Goal: Information Seeking & Learning: Learn about a topic

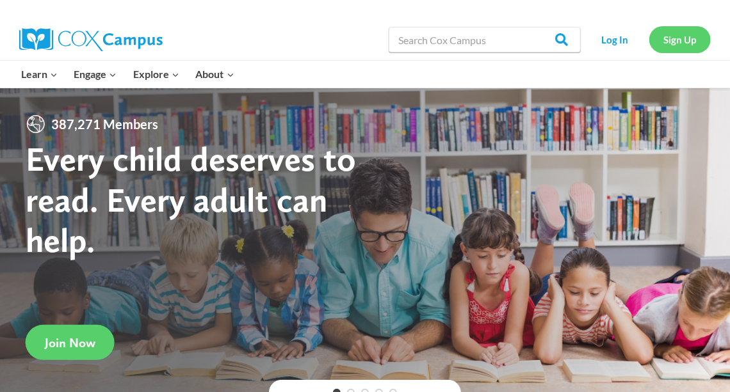
click at [675, 47] on link "Sign Up" at bounding box center [679, 39] width 61 height 26
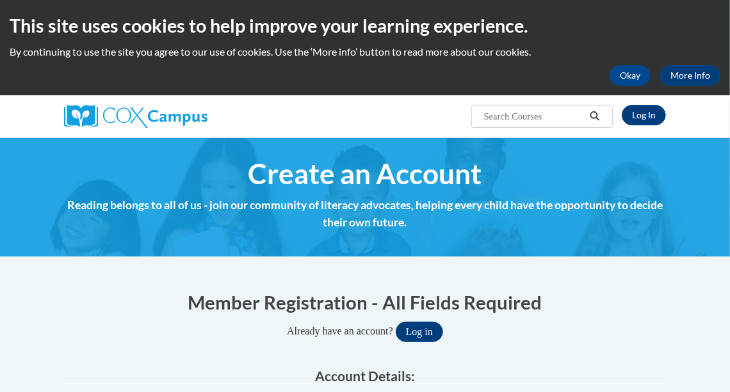
click at [641, 19] on h2 "This site uses cookies to help improve your learning experience." at bounding box center [365, 26] width 711 height 26
type input "viethscott@aasd.k12.wi.us"
click at [654, 110] on link "Log In" at bounding box center [644, 115] width 44 height 20
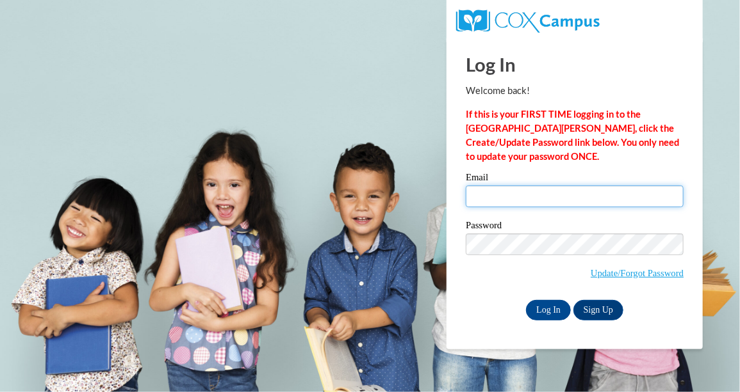
click at [562, 197] on input "Email" at bounding box center [574, 197] width 218 height 22
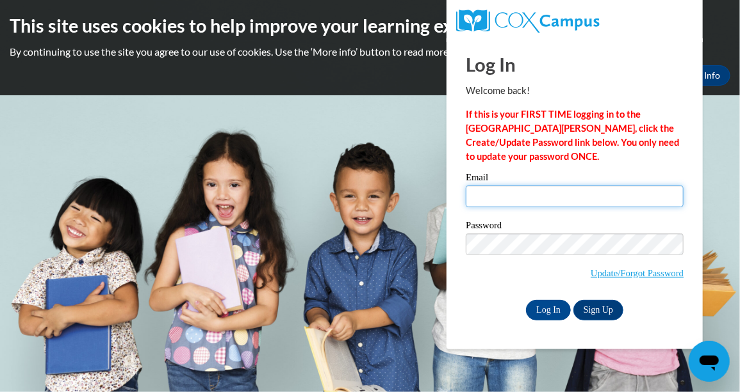
type input "viethscott@aasd.k12.wi.us"
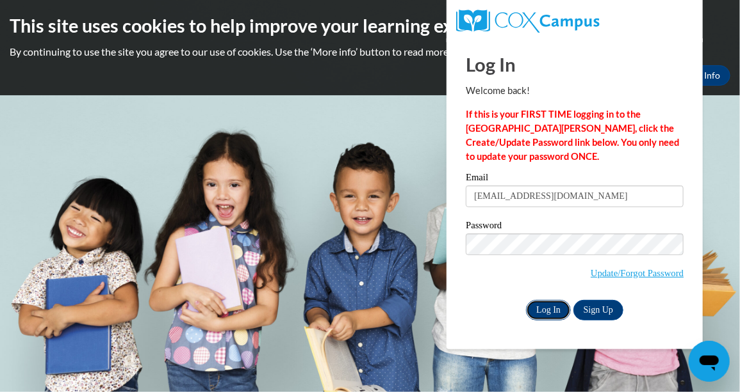
click at [554, 303] on input "Log In" at bounding box center [548, 310] width 45 height 20
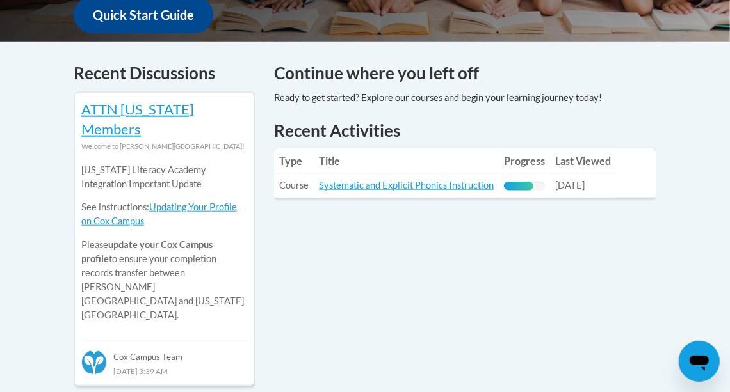
scroll to position [512, 0]
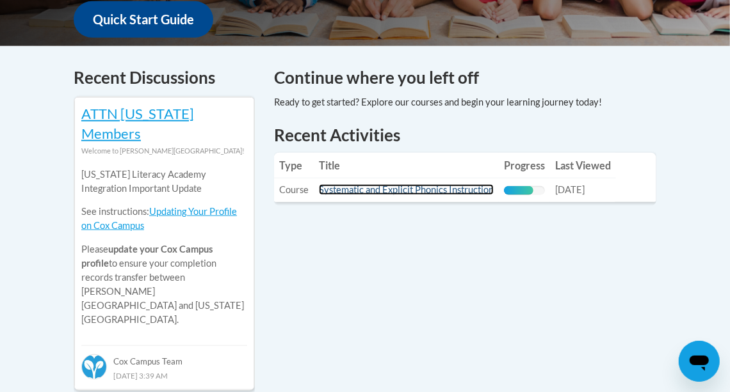
click at [389, 184] on link "Systematic and Explicit Phonics Instruction" at bounding box center [406, 189] width 175 height 11
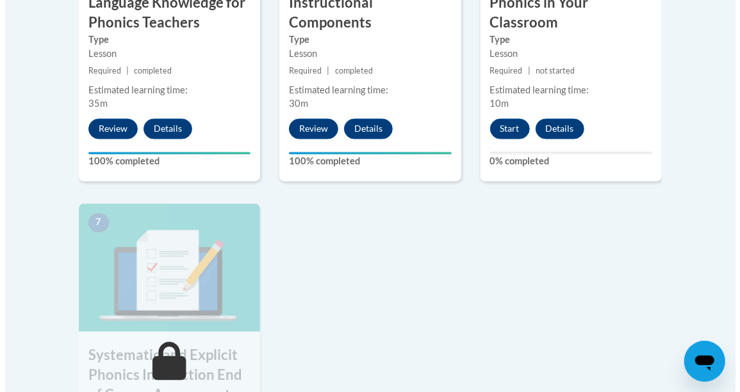
scroll to position [896, 0]
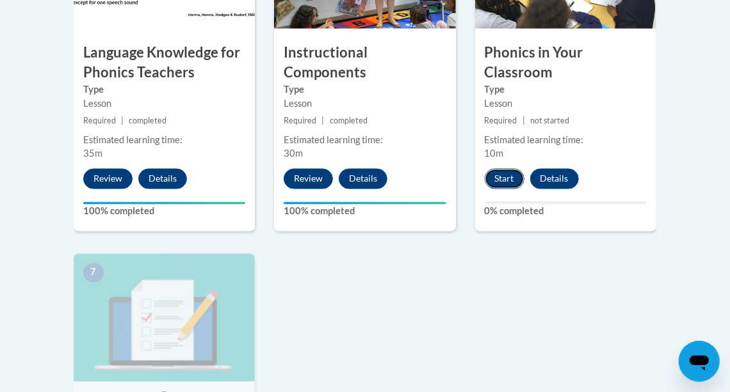
click at [506, 172] on button "Start" at bounding box center [505, 179] width 40 height 20
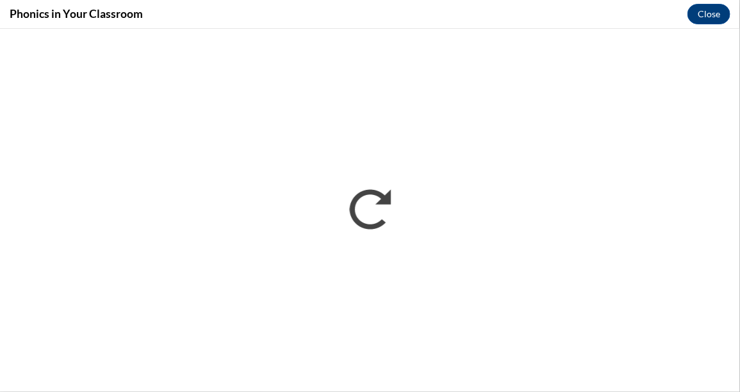
scroll to position [0, 0]
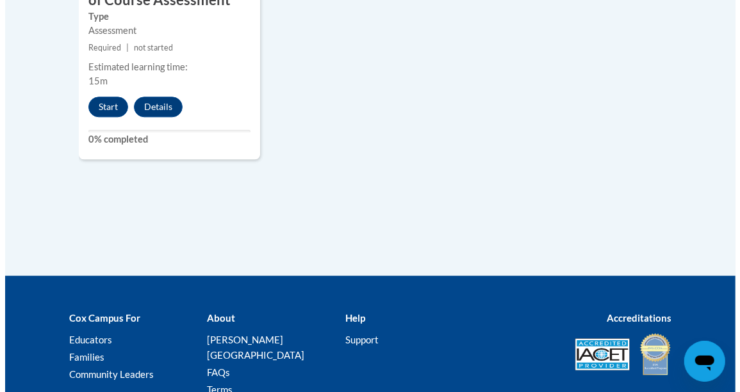
scroll to position [1345, 0]
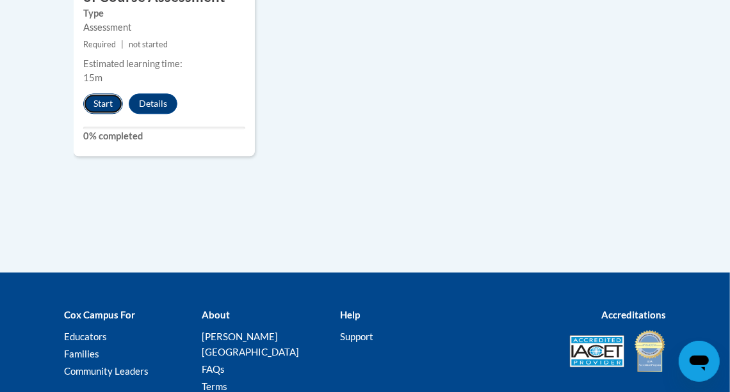
click at [109, 96] on button "Start" at bounding box center [103, 103] width 40 height 20
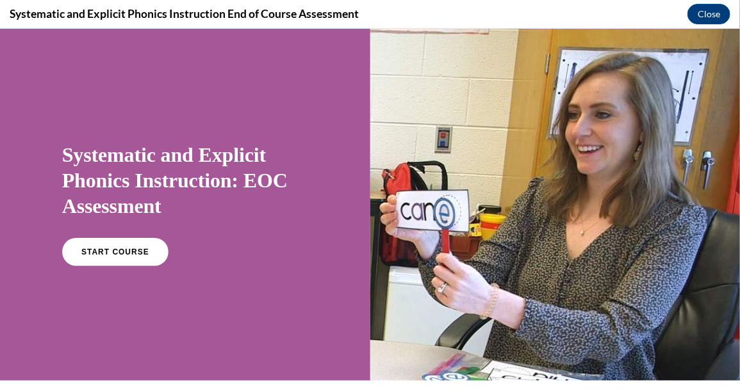
scroll to position [0, 0]
click at [93, 251] on span "START COURSE" at bounding box center [114, 252] width 71 height 10
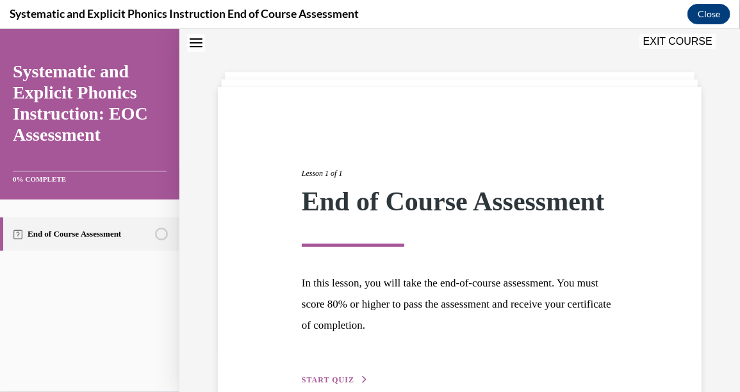
scroll to position [138, 0]
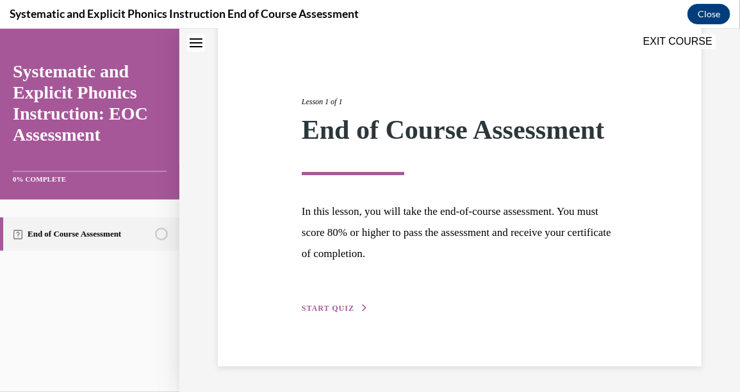
click at [320, 302] on button "START QUIZ" at bounding box center [335, 308] width 67 height 12
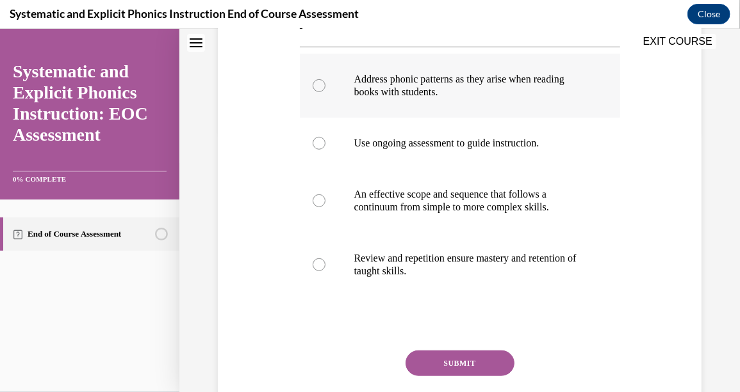
scroll to position [266, 0]
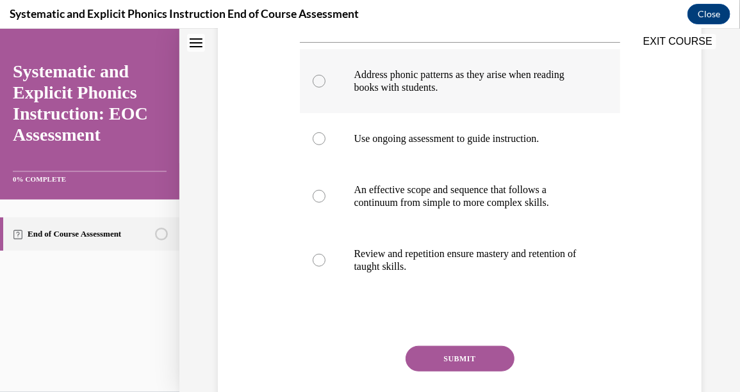
click at [315, 79] on div at bounding box center [318, 80] width 13 height 13
click at [498, 352] on button "SUBMIT" at bounding box center [459, 359] width 109 height 26
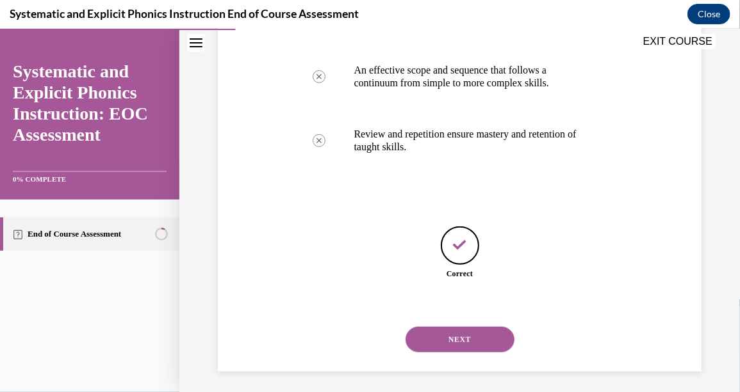
scroll to position [390, 0]
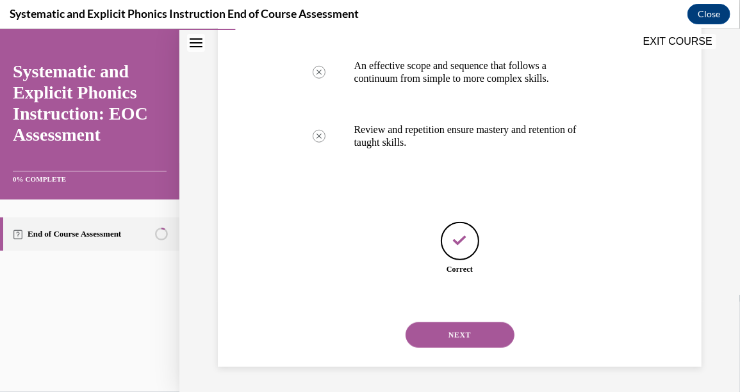
click at [496, 337] on button "NEXT" at bounding box center [459, 335] width 109 height 26
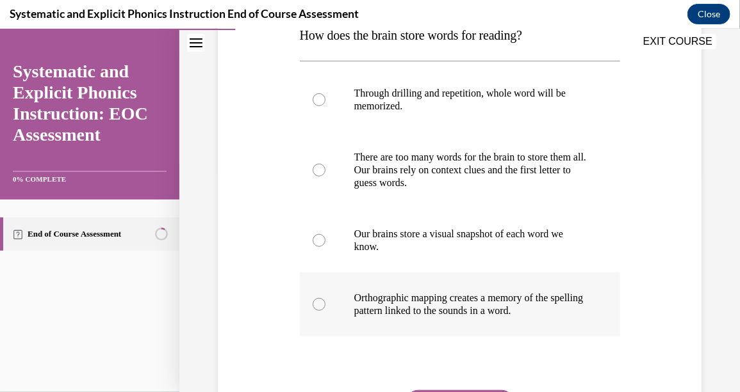
scroll to position [286, 0]
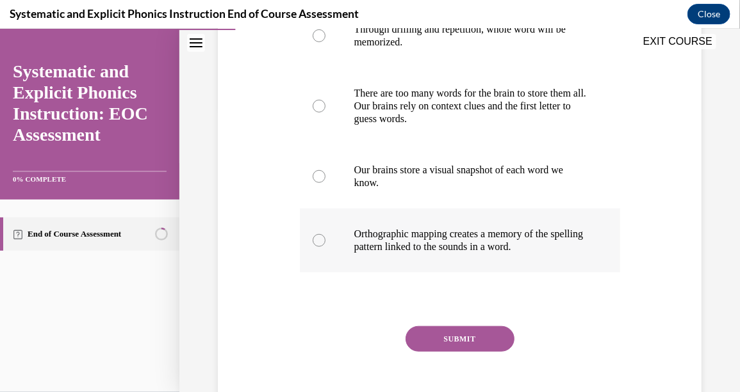
click at [323, 239] on div at bounding box center [318, 240] width 13 height 13
click at [449, 339] on button "SUBMIT" at bounding box center [459, 339] width 109 height 26
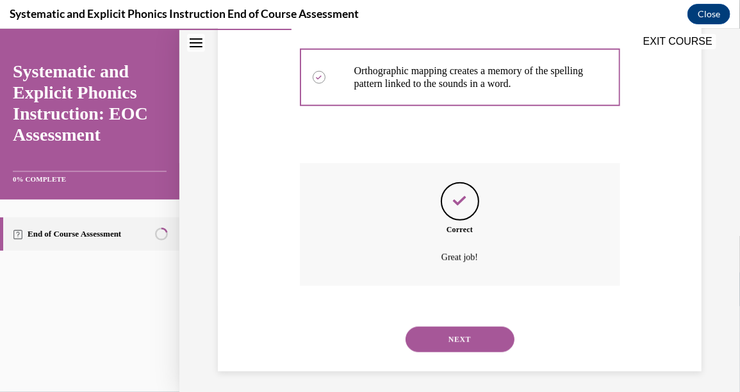
scroll to position [453, 0]
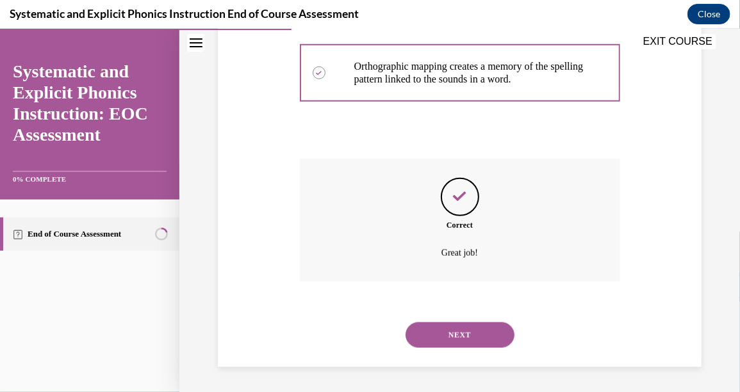
click at [484, 322] on button "NEXT" at bounding box center [459, 335] width 109 height 26
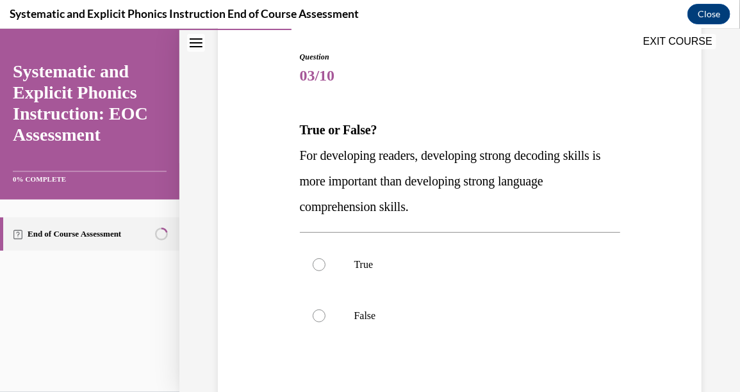
scroll to position [127, 0]
click at [315, 257] on div at bounding box center [318, 263] width 13 height 13
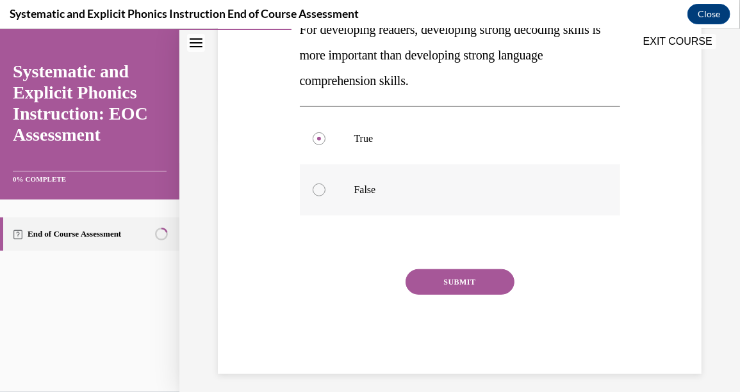
scroll to position [260, 0]
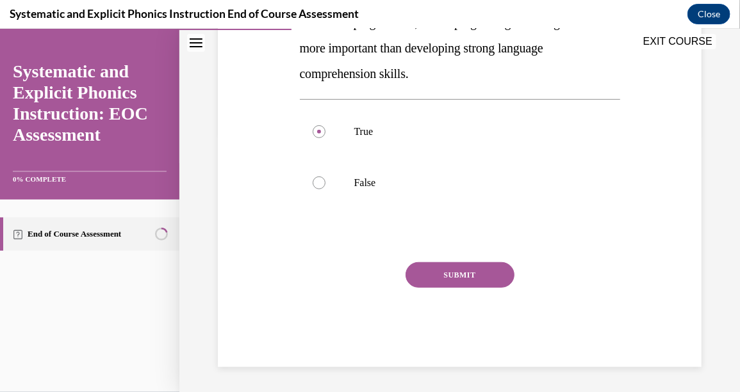
click at [479, 276] on button "SUBMIT" at bounding box center [459, 275] width 109 height 26
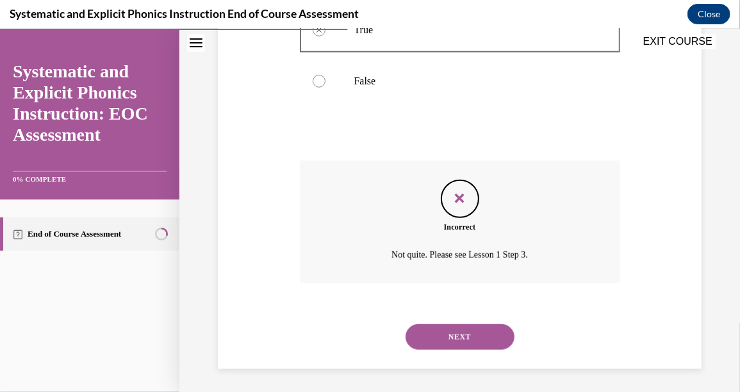
scroll to position [364, 0]
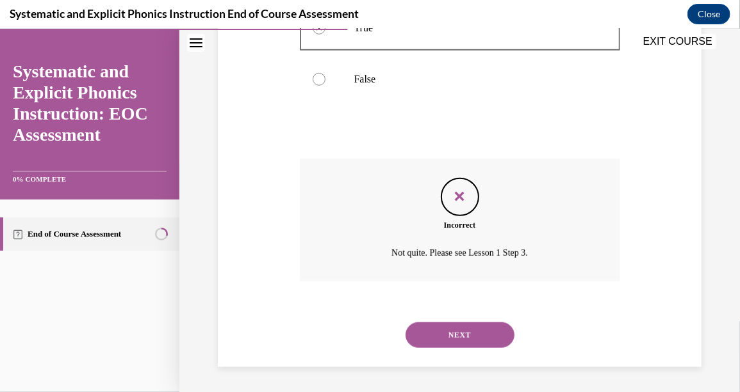
click at [465, 331] on button "NEXT" at bounding box center [459, 335] width 109 height 26
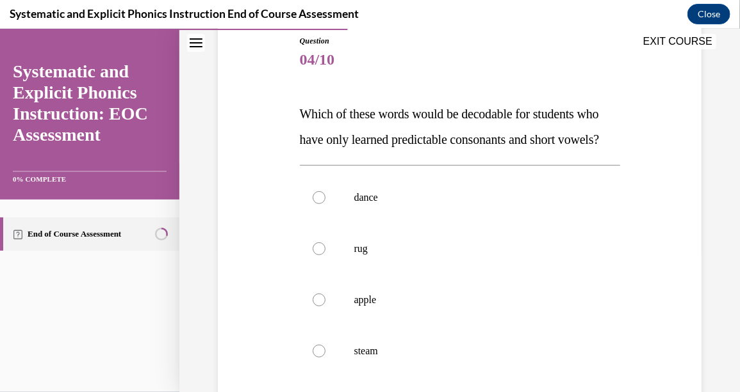
scroll to position [192, 0]
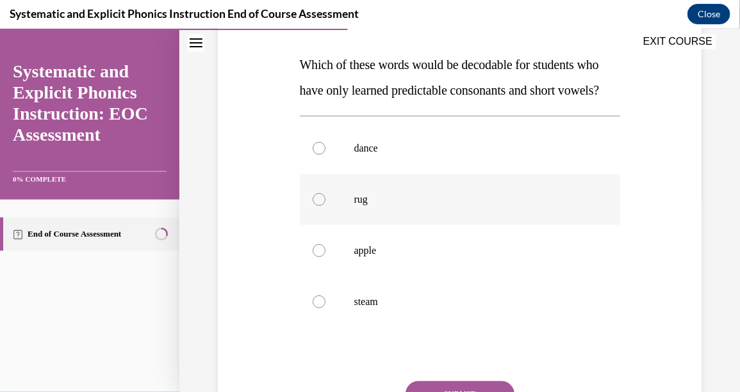
click at [313, 206] on div at bounding box center [318, 199] width 13 height 13
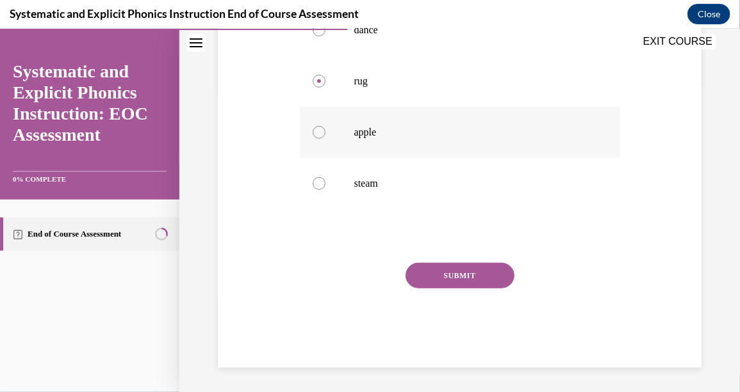
scroll to position [320, 0]
click at [456, 287] on button "SUBMIT" at bounding box center [459, 274] width 109 height 26
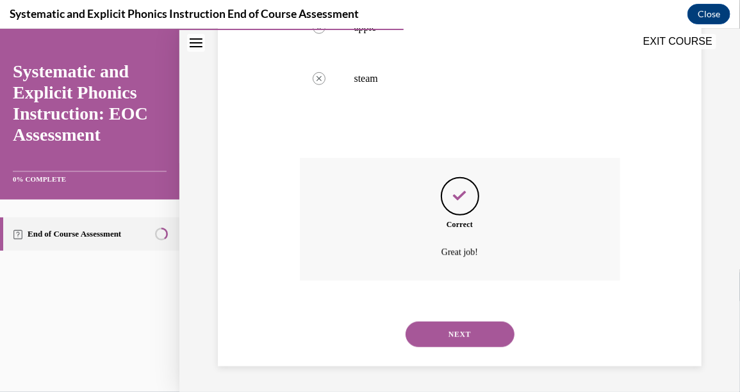
scroll to position [441, 0]
click at [494, 330] on button "NEXT" at bounding box center [459, 334] width 109 height 26
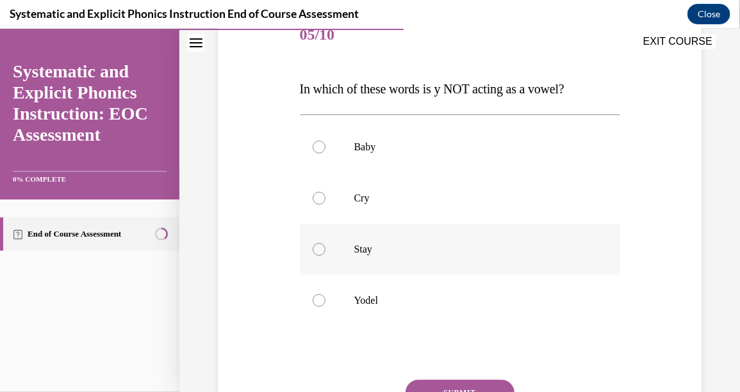
scroll to position [192, 0]
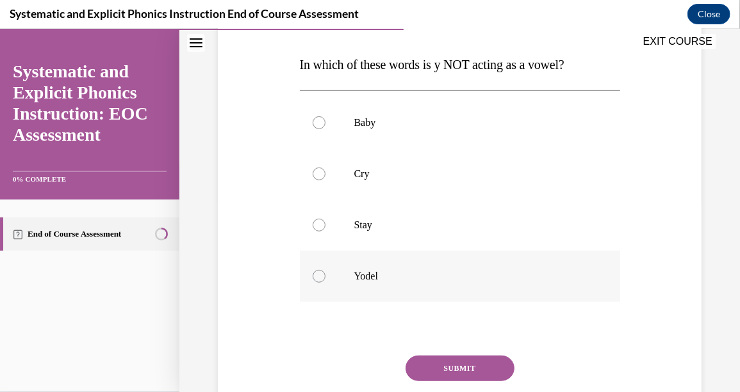
click at [321, 280] on div at bounding box center [460, 275] width 320 height 51
click at [474, 359] on button "SUBMIT" at bounding box center [459, 368] width 109 height 26
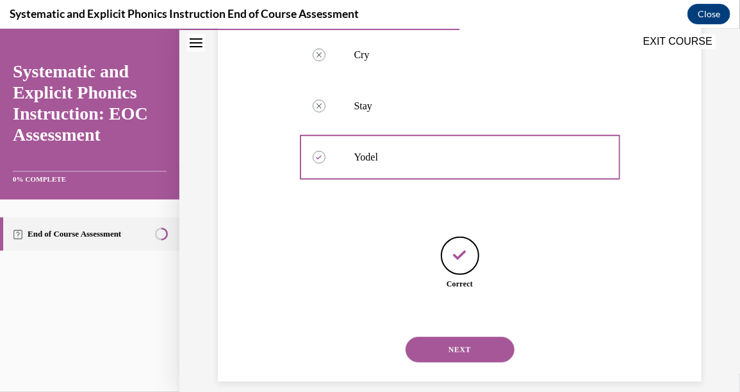
scroll to position [326, 0]
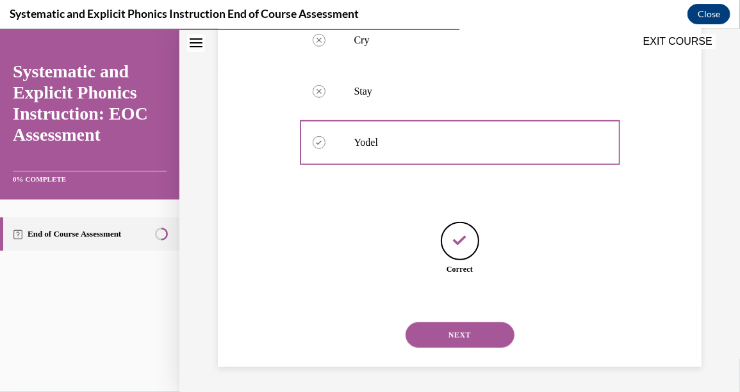
click at [490, 332] on button "NEXT" at bounding box center [459, 335] width 109 height 26
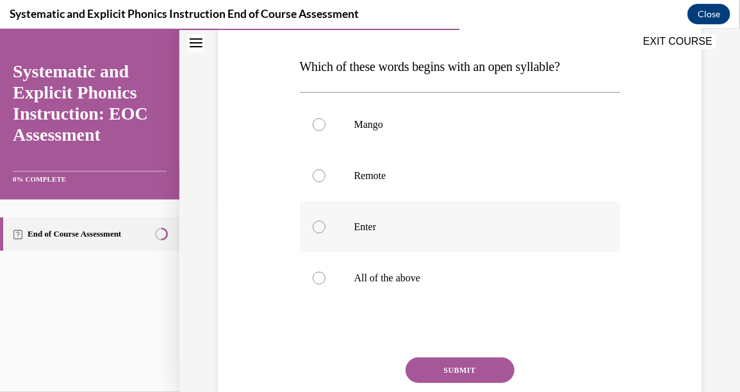
scroll to position [192, 0]
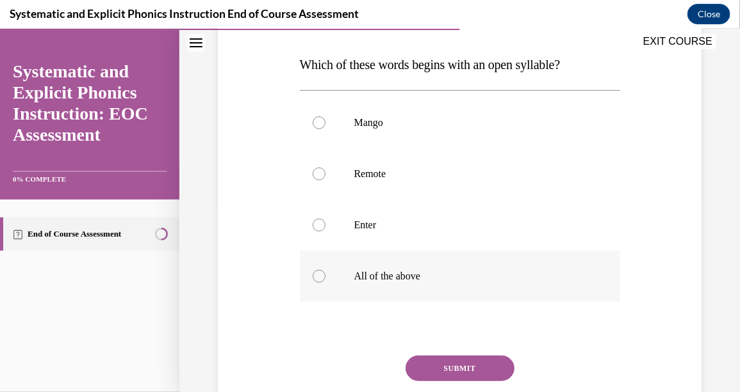
click at [323, 283] on div at bounding box center [460, 275] width 320 height 51
click at [453, 370] on button "SUBMIT" at bounding box center [459, 368] width 109 height 26
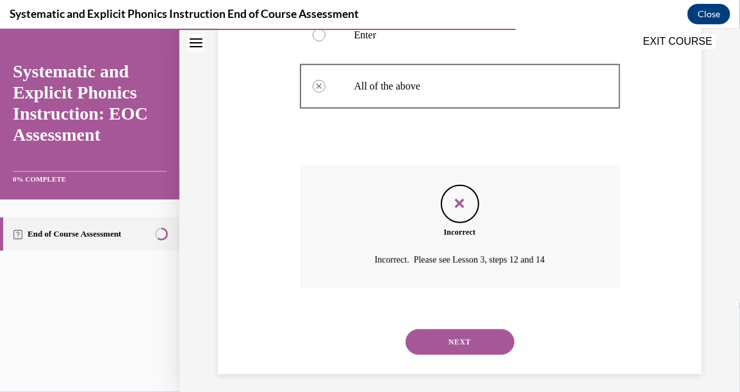
scroll to position [389, 0]
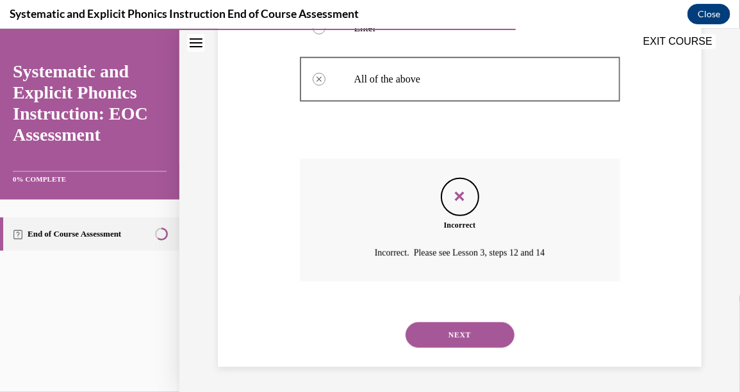
click at [471, 337] on button "NEXT" at bounding box center [459, 335] width 109 height 26
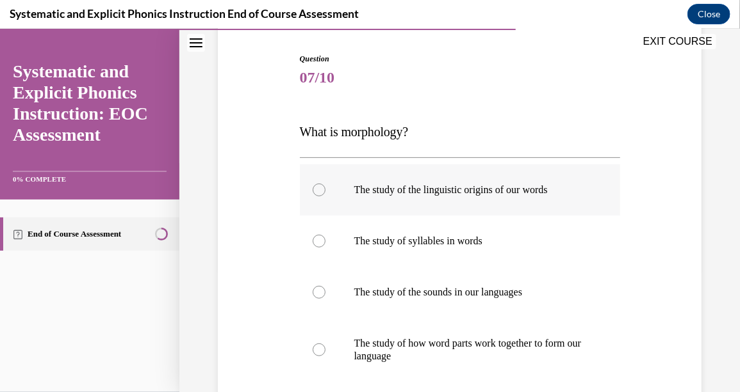
scroll to position [127, 0]
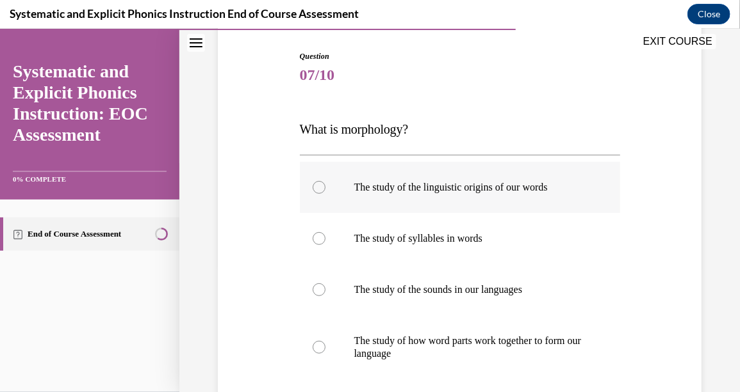
click at [315, 185] on div at bounding box center [318, 187] width 13 height 13
click at [312, 345] on div at bounding box center [318, 347] width 13 height 13
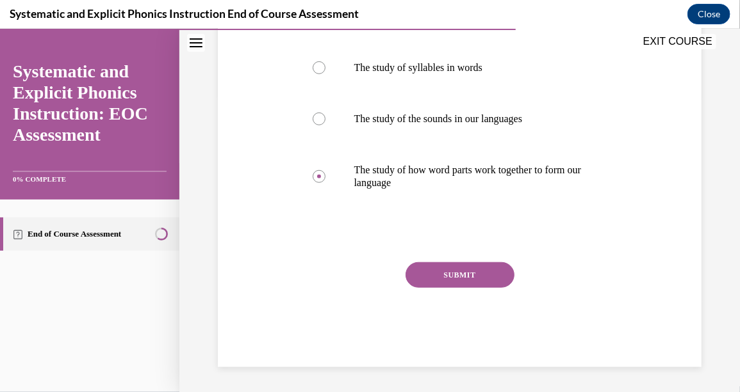
click at [442, 271] on button "SUBMIT" at bounding box center [459, 275] width 109 height 26
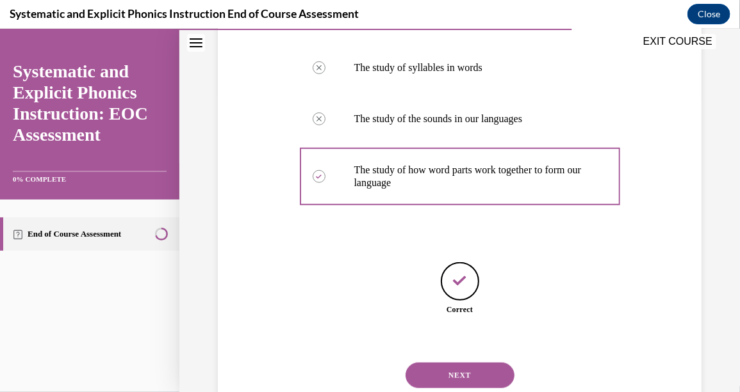
scroll to position [339, 0]
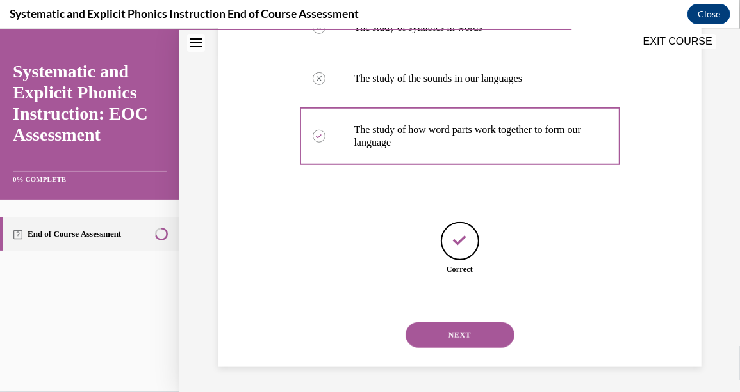
click at [489, 325] on button "NEXT" at bounding box center [459, 335] width 109 height 26
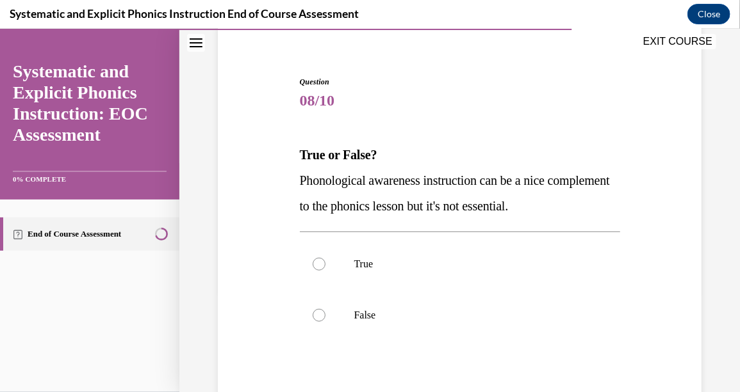
scroll to position [127, 0]
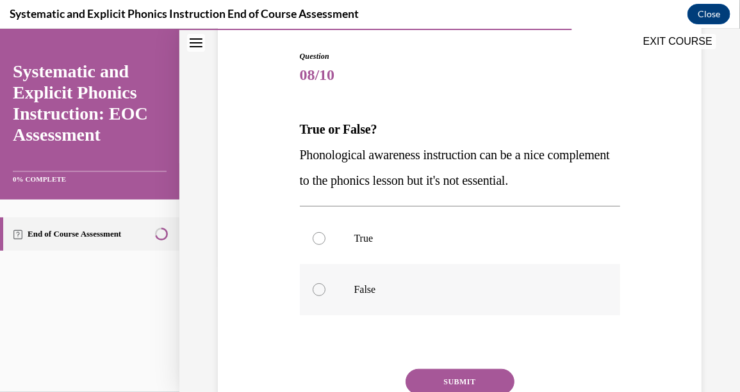
click at [323, 293] on div at bounding box center [460, 289] width 320 height 51
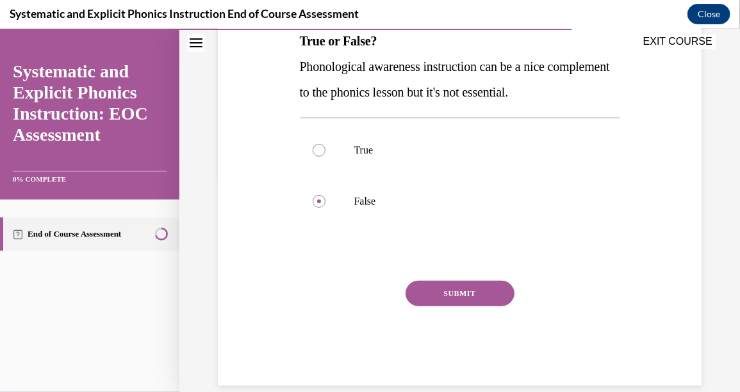
scroll to position [234, 0]
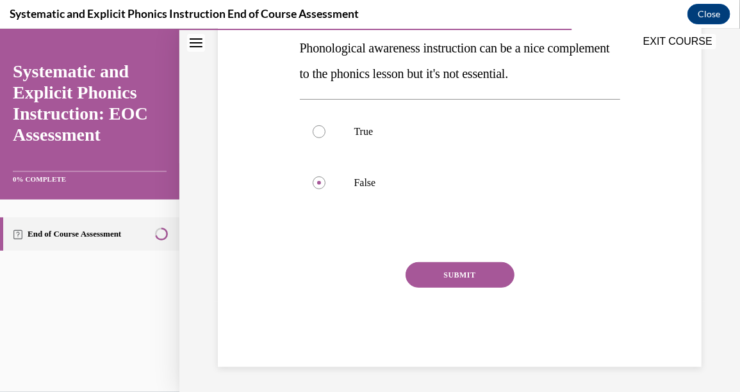
click at [474, 271] on button "SUBMIT" at bounding box center [459, 275] width 109 height 26
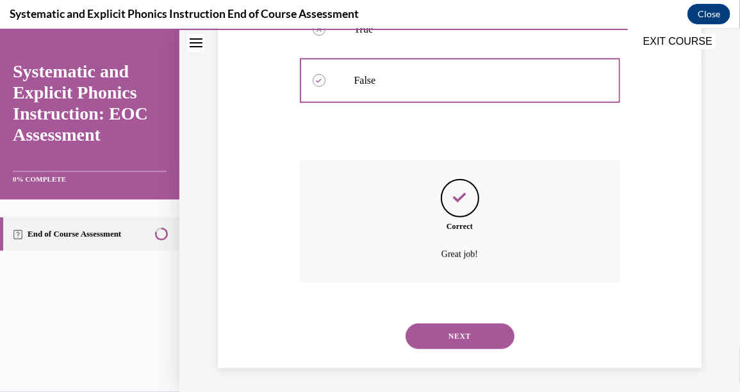
scroll to position [338, 0]
click at [463, 324] on button "NEXT" at bounding box center [459, 335] width 109 height 26
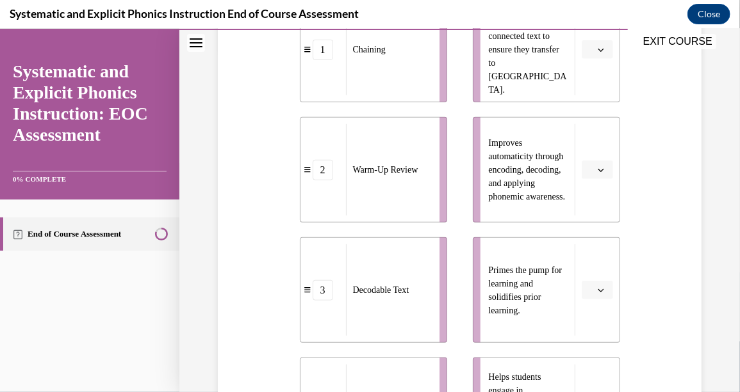
scroll to position [320, 0]
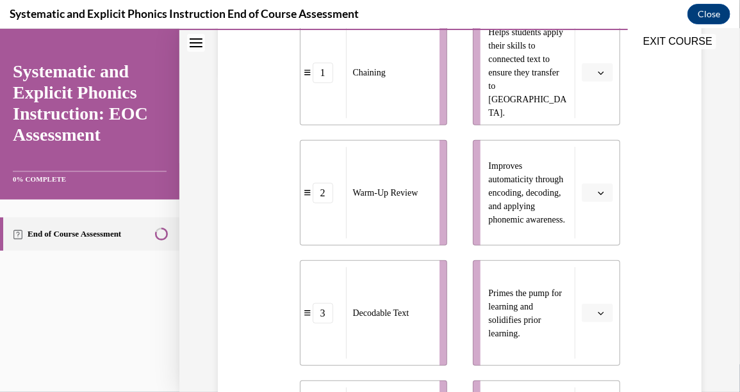
click at [597, 71] on icon "button" at bounding box center [600, 72] width 6 height 6
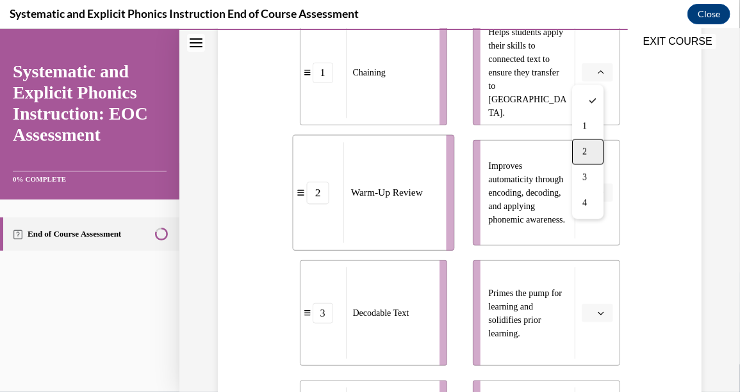
click at [588, 145] on div "2" at bounding box center [587, 152] width 31 height 26
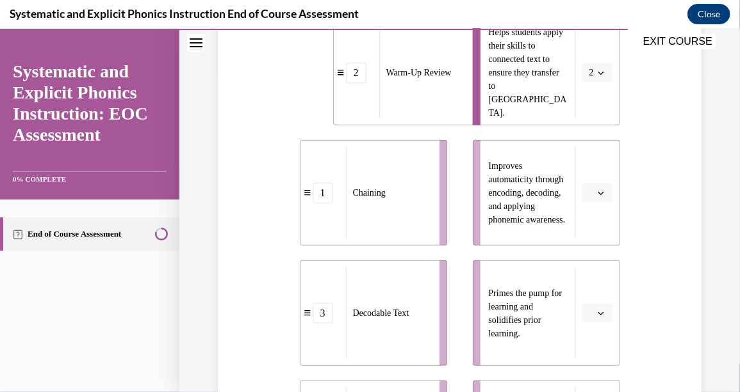
click at [597, 312] on button "button" at bounding box center [596, 312] width 31 height 19
click at [599, 224] on div "2" at bounding box center [587, 233] width 31 height 26
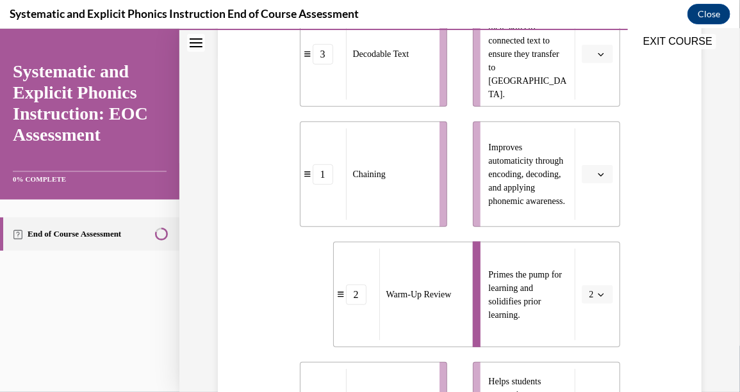
scroll to position [255, 0]
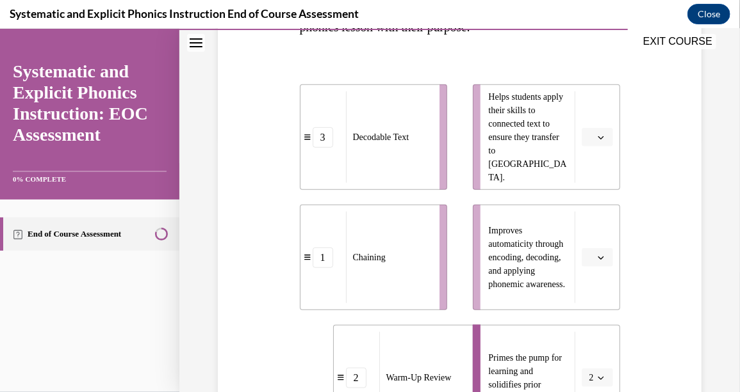
click at [596, 136] on span "button" at bounding box center [600, 137] width 9 height 9
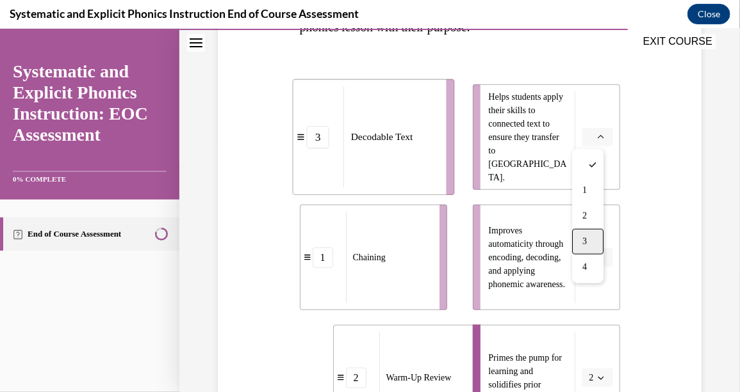
click at [588, 231] on div "3" at bounding box center [587, 242] width 31 height 26
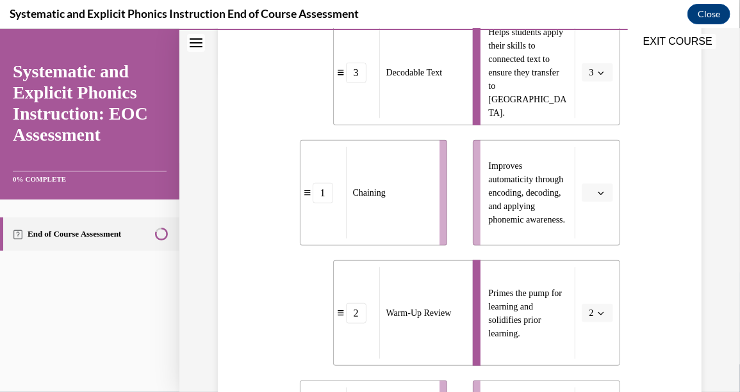
scroll to position [384, 0]
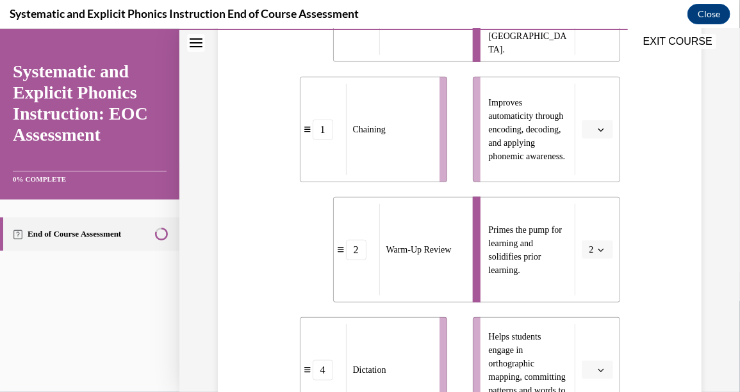
click at [597, 126] on icon "button" at bounding box center [600, 129] width 6 height 6
click at [594, 256] on div "4" at bounding box center [587, 260] width 31 height 26
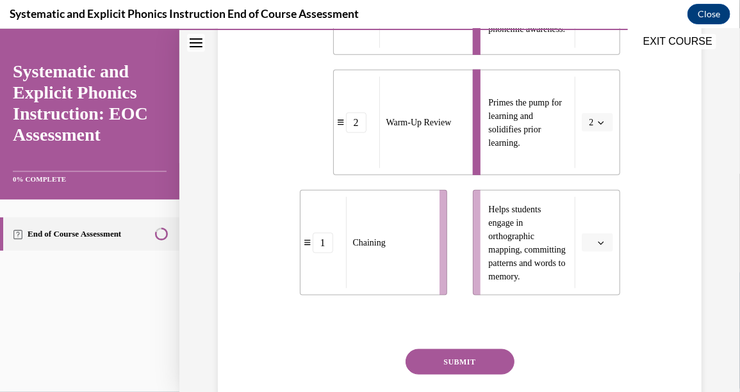
scroll to position [512, 0]
click at [597, 241] on icon "button" at bounding box center [600, 242] width 6 height 6
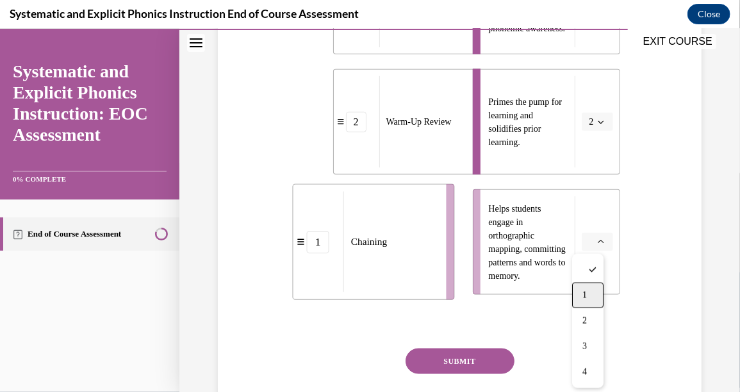
click at [588, 291] on div "1" at bounding box center [587, 295] width 31 height 26
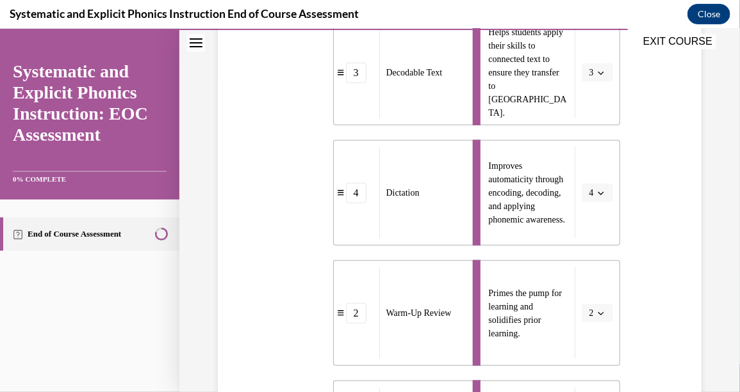
scroll to position [598, 0]
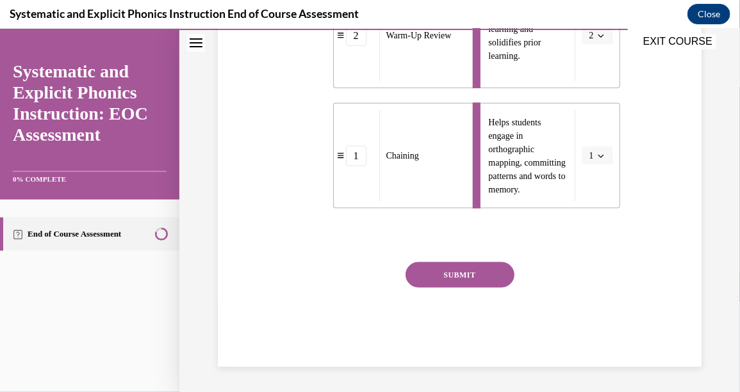
click at [496, 264] on button "SUBMIT" at bounding box center [459, 275] width 109 height 26
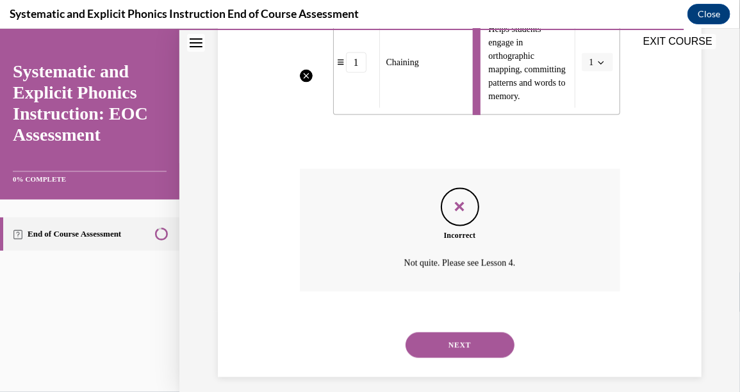
scroll to position [702, 0]
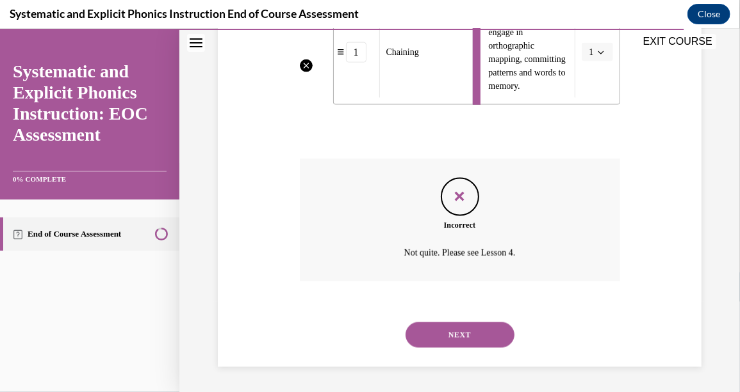
click at [483, 329] on button "NEXT" at bounding box center [459, 335] width 109 height 26
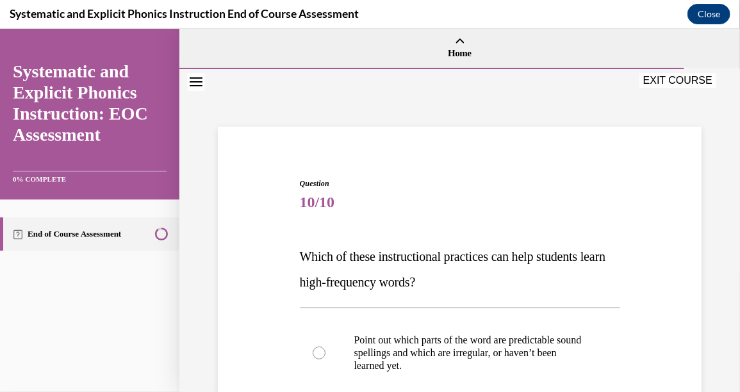
scroll to position [192, 0]
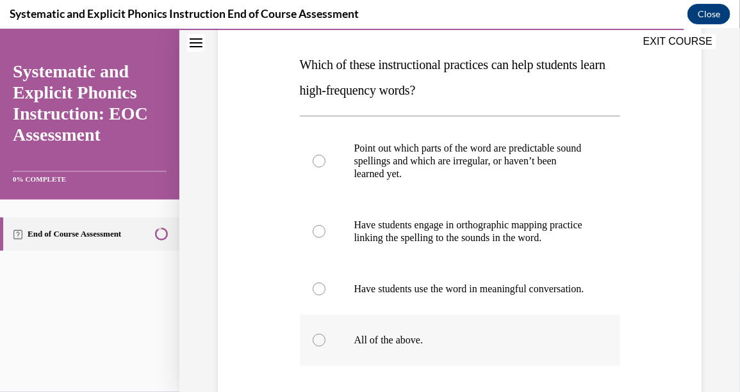
click at [318, 346] on div at bounding box center [318, 340] width 13 height 13
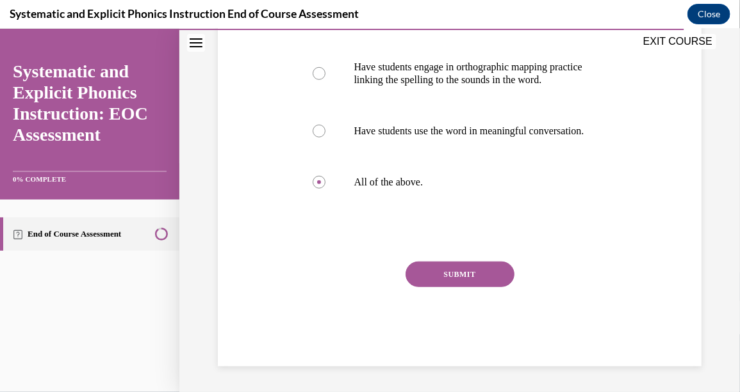
click at [478, 276] on button "SUBMIT" at bounding box center [459, 274] width 109 height 26
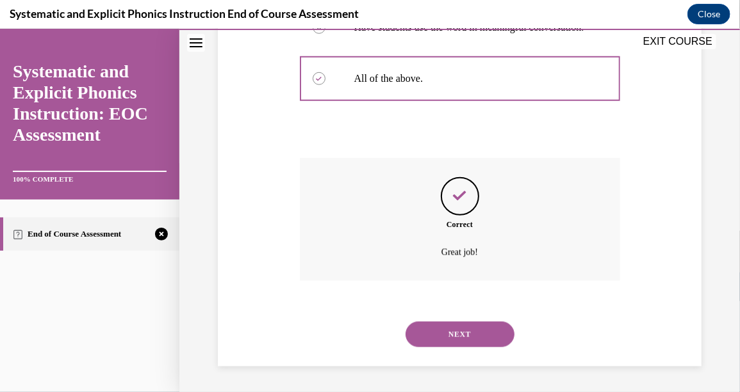
scroll to position [479, 0]
click at [485, 336] on button "NEXT" at bounding box center [459, 334] width 109 height 26
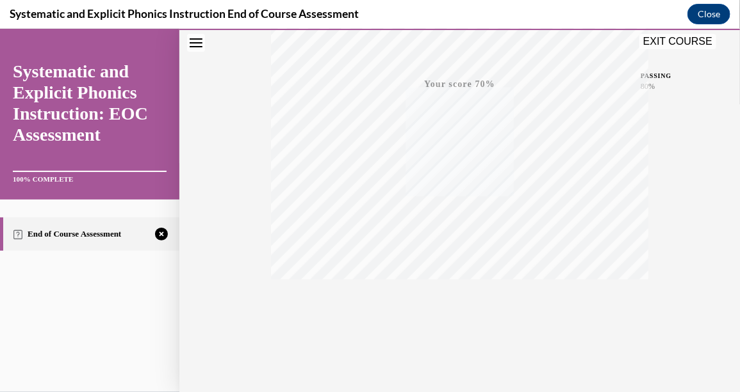
scroll to position [292, 0]
click at [453, 296] on span "TAKE AGAIN" at bounding box center [459, 296] width 45 height 7
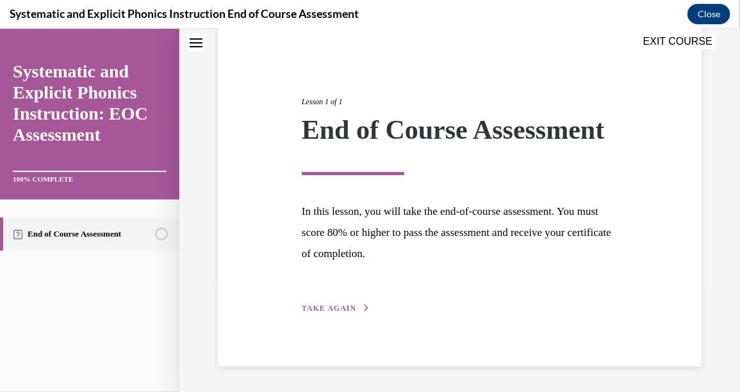
scroll to position [138, 0]
click at [343, 302] on button "TAKE AGAIN" at bounding box center [336, 308] width 69 height 12
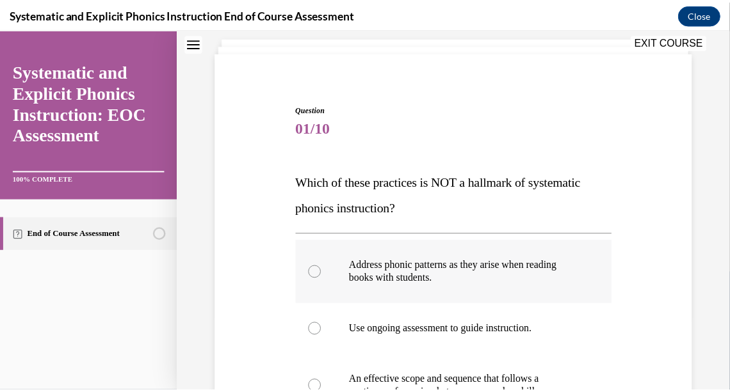
scroll to position [29, 0]
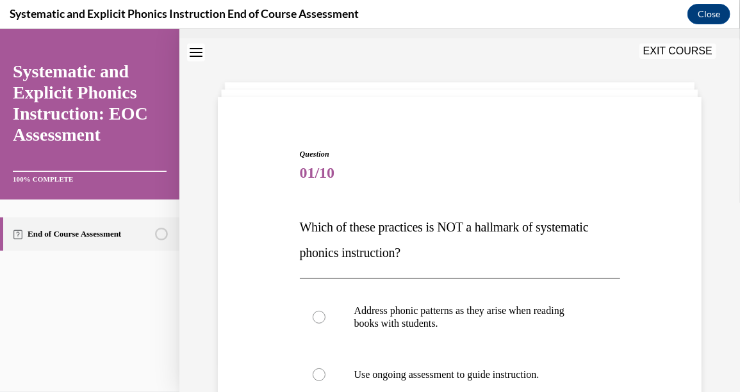
click at [677, 49] on button "EXIT COURSE" at bounding box center [677, 50] width 77 height 15
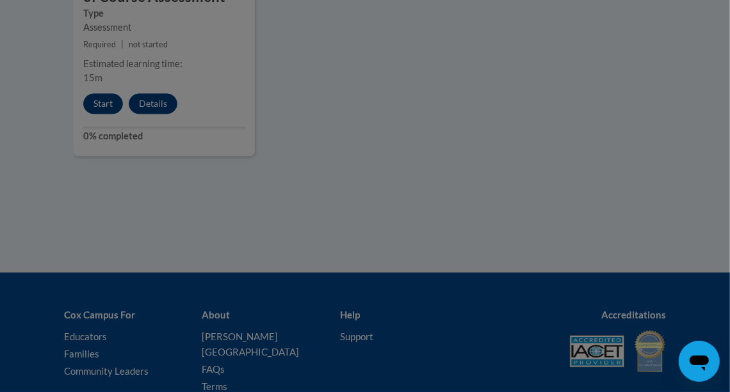
scroll to position [1217, 0]
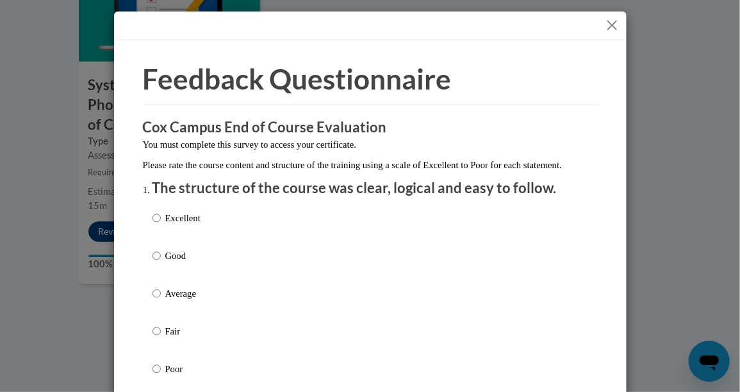
click at [605, 22] on button "Close" at bounding box center [612, 25] width 16 height 16
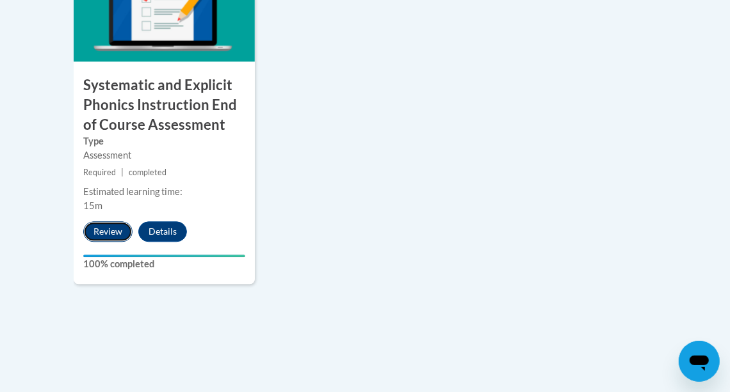
click at [105, 224] on button "Review" at bounding box center [107, 232] width 49 height 20
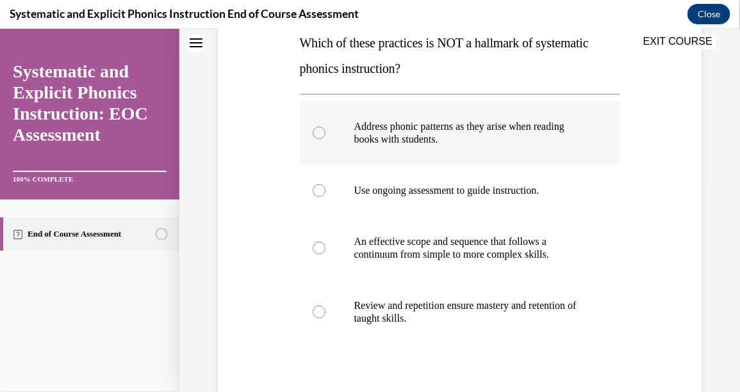
scroll to position [222, 0]
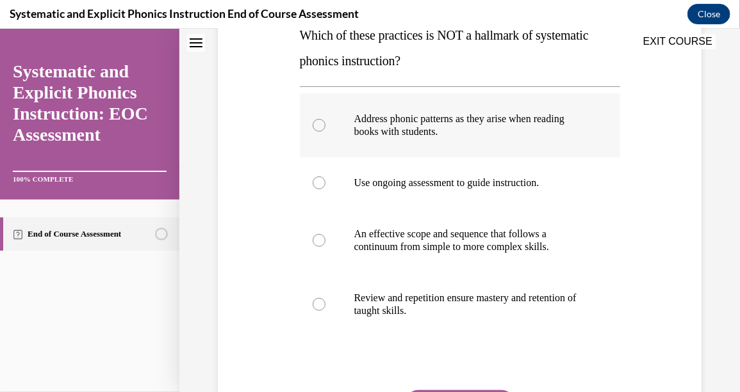
click at [322, 124] on div at bounding box center [318, 124] width 13 height 13
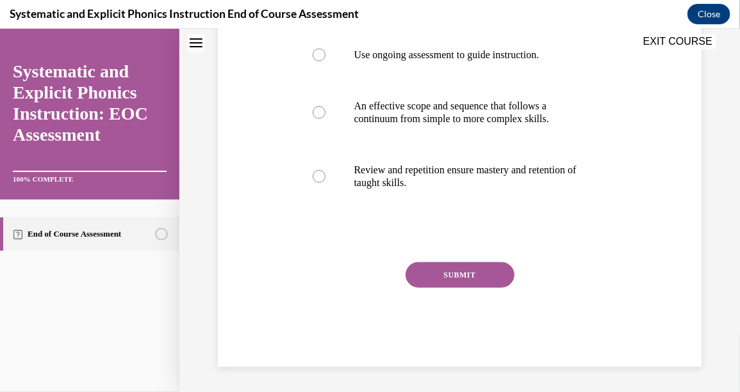
click at [473, 273] on button "SUBMIT" at bounding box center [459, 275] width 109 height 26
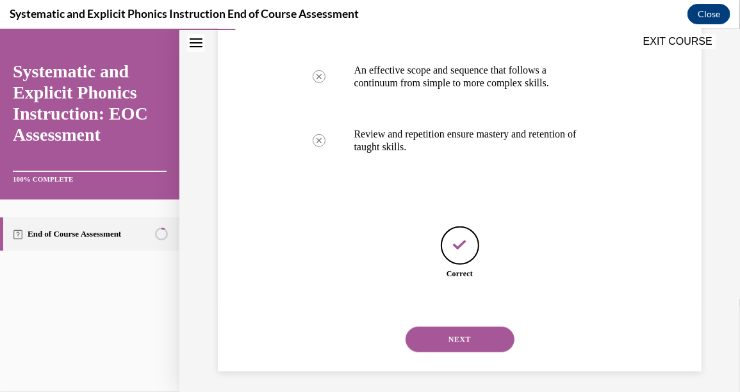
scroll to position [390, 0]
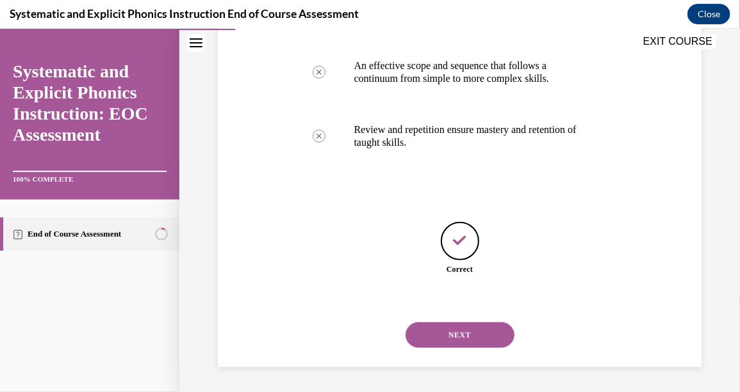
click at [467, 329] on button "NEXT" at bounding box center [459, 335] width 109 height 26
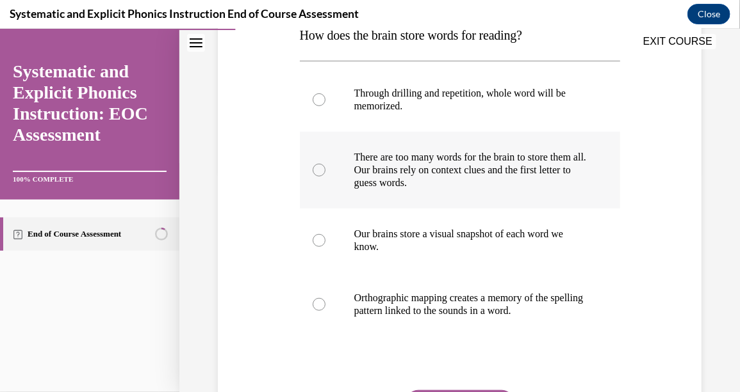
scroll to position [255, 0]
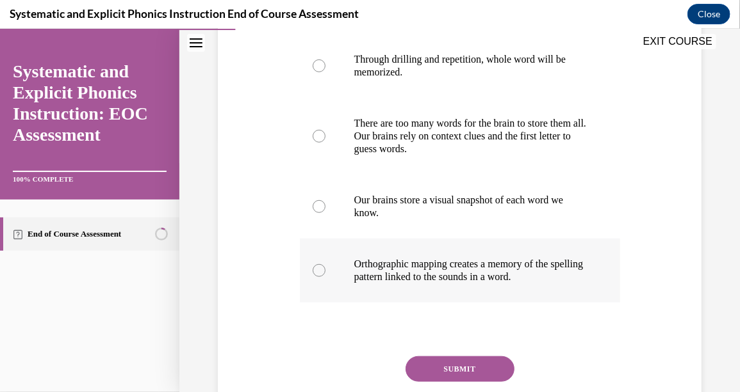
click at [304, 270] on div at bounding box center [460, 270] width 320 height 64
click at [441, 364] on button "SUBMIT" at bounding box center [459, 369] width 109 height 26
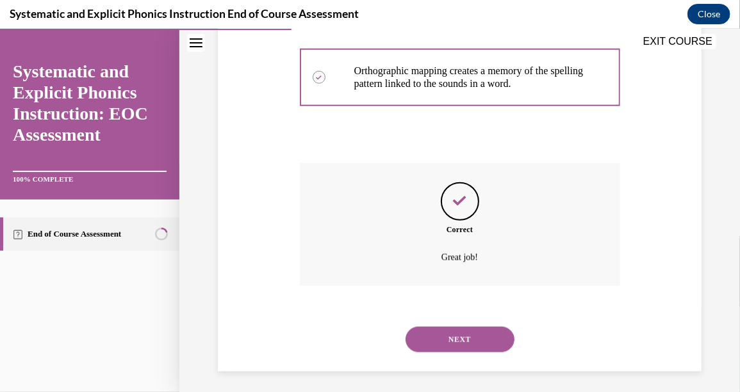
scroll to position [453, 0]
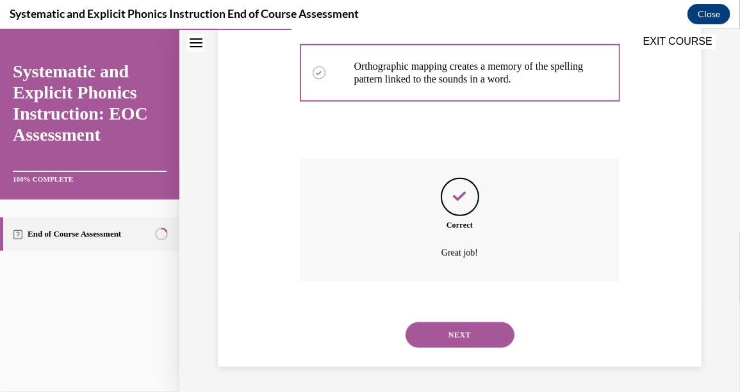
click at [499, 332] on button "NEXT" at bounding box center [459, 335] width 109 height 26
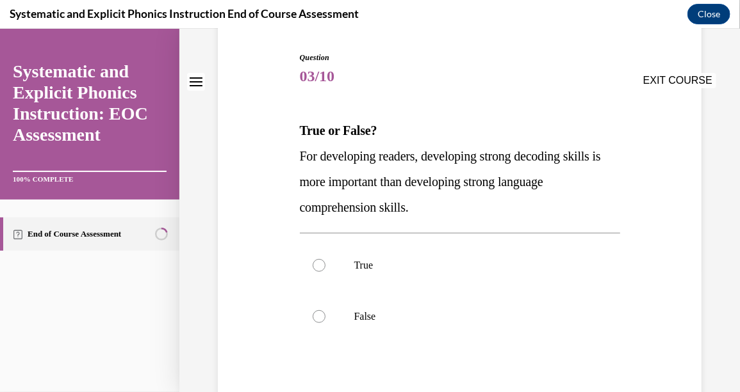
scroll to position [127, 0]
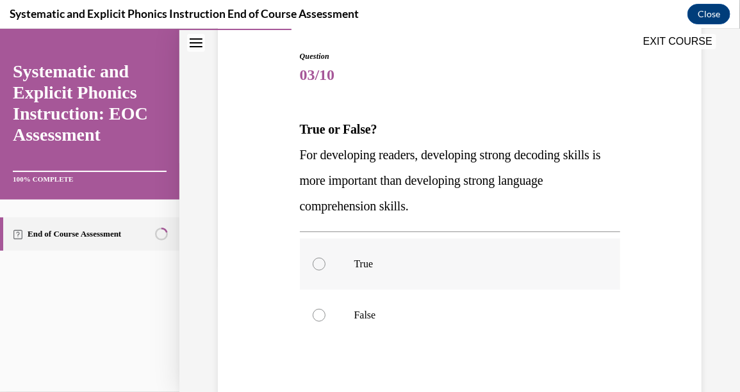
click at [320, 263] on div at bounding box center [318, 263] width 13 height 13
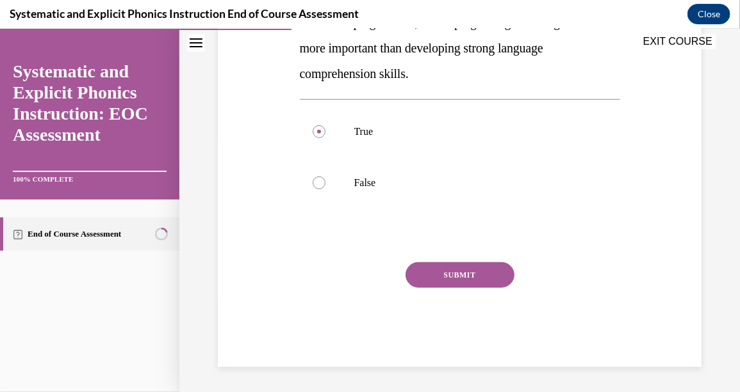
click at [480, 275] on button "SUBMIT" at bounding box center [459, 275] width 109 height 26
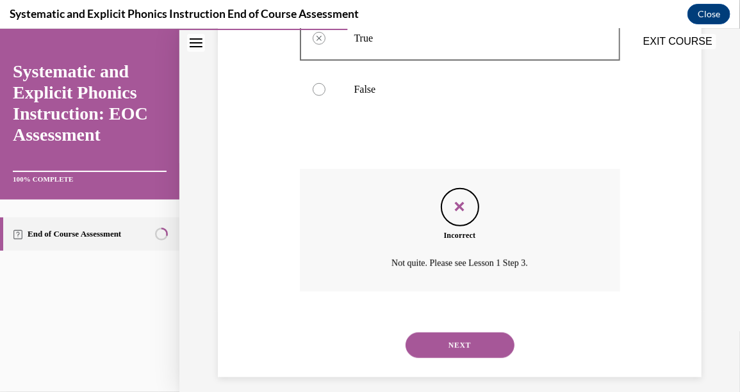
scroll to position [364, 0]
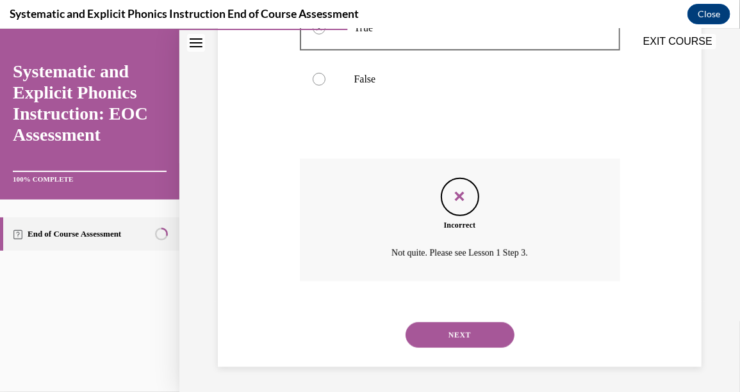
click at [677, 40] on button "EXIT COURSE" at bounding box center [677, 40] width 77 height 15
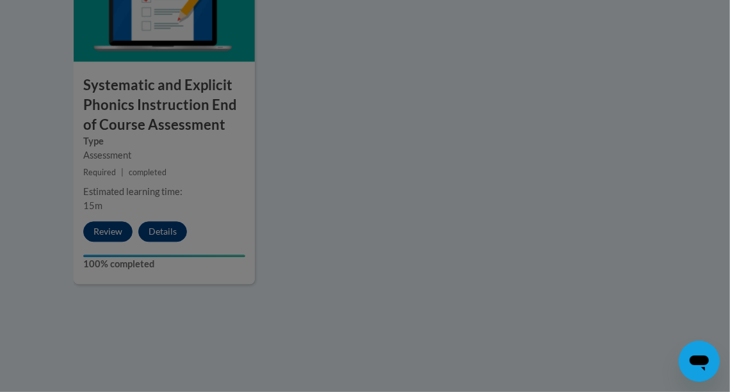
click at [117, 229] on div at bounding box center [365, 196] width 730 height 392
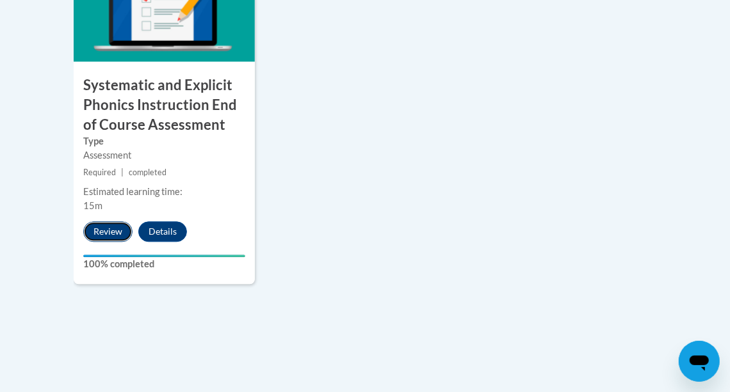
click at [103, 222] on button "Review" at bounding box center [107, 232] width 49 height 20
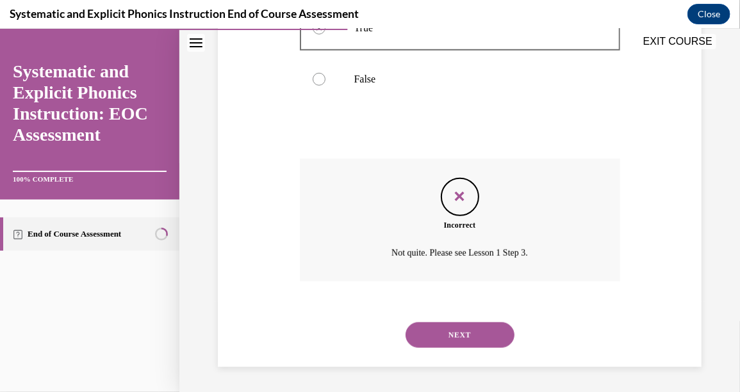
click at [458, 339] on button "NEXT" at bounding box center [459, 335] width 109 height 26
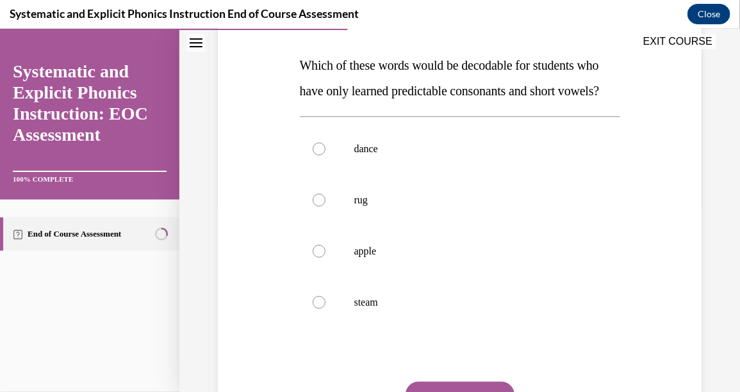
scroll to position [192, 0]
click at [300, 222] on div at bounding box center [460, 199] width 320 height 51
click at [312, 206] on div at bounding box center [318, 199] width 13 height 13
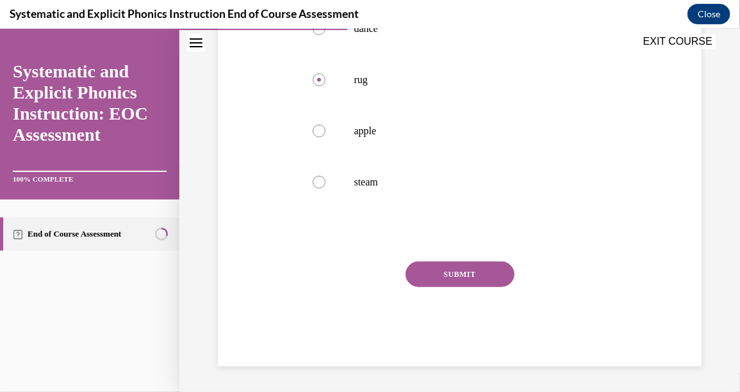
click at [481, 270] on button "SUBMIT" at bounding box center [459, 274] width 109 height 26
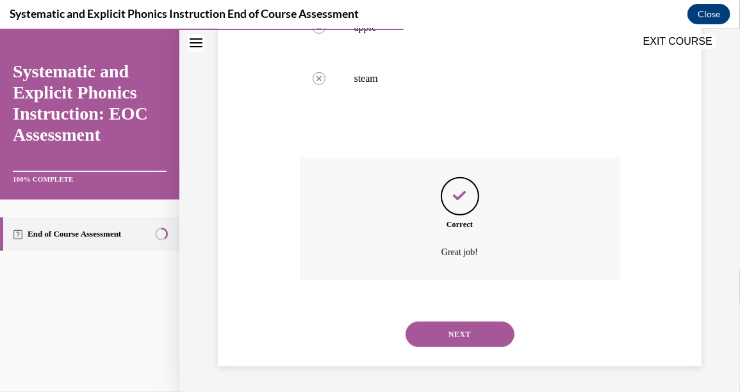
scroll to position [441, 0]
click at [475, 334] on button "NEXT" at bounding box center [459, 334] width 109 height 26
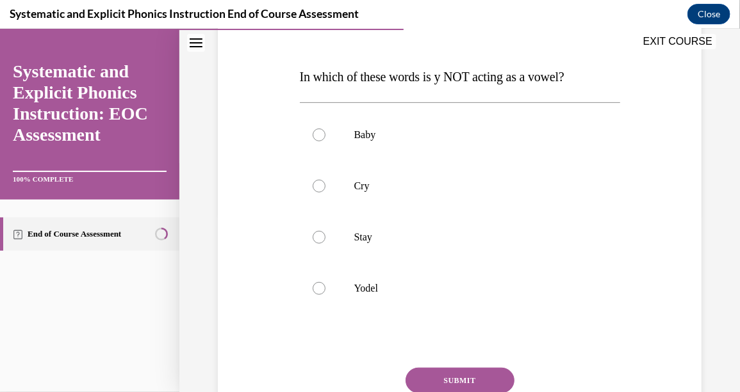
scroll to position [192, 0]
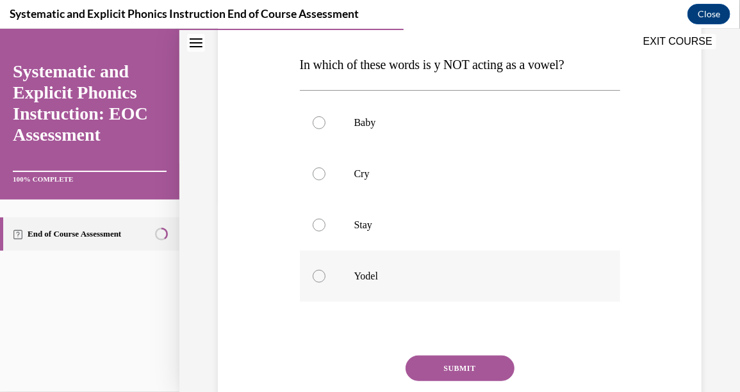
click at [315, 275] on div at bounding box center [318, 276] width 13 height 13
click at [458, 363] on button "SUBMIT" at bounding box center [459, 368] width 109 height 26
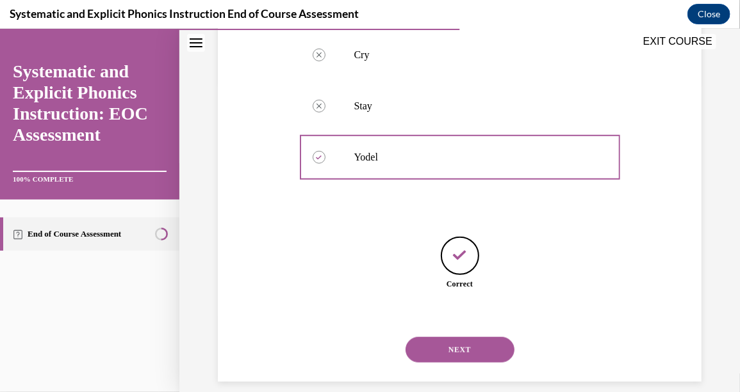
scroll to position [326, 0]
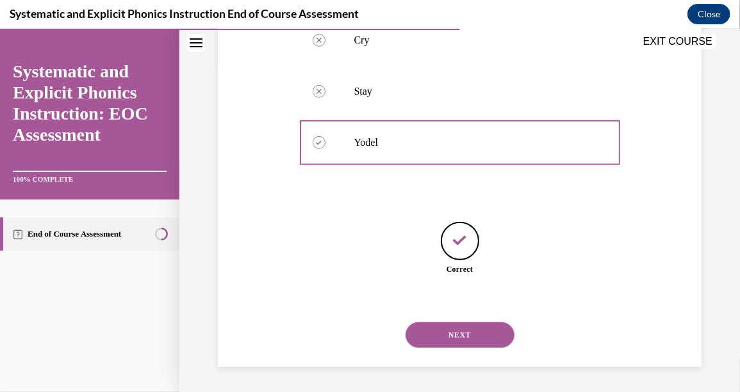
click at [453, 329] on button "NEXT" at bounding box center [459, 335] width 109 height 26
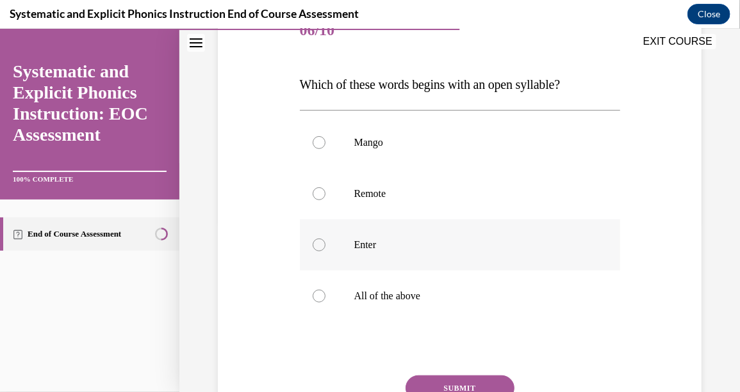
scroll to position [255, 0]
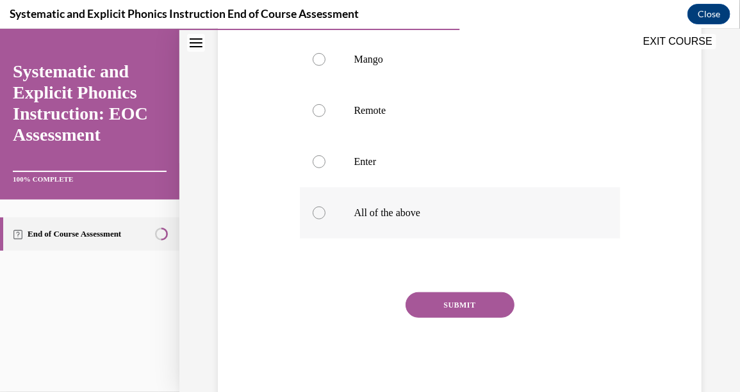
click at [327, 213] on div at bounding box center [460, 212] width 320 height 51
click at [426, 295] on button "SUBMIT" at bounding box center [459, 305] width 109 height 26
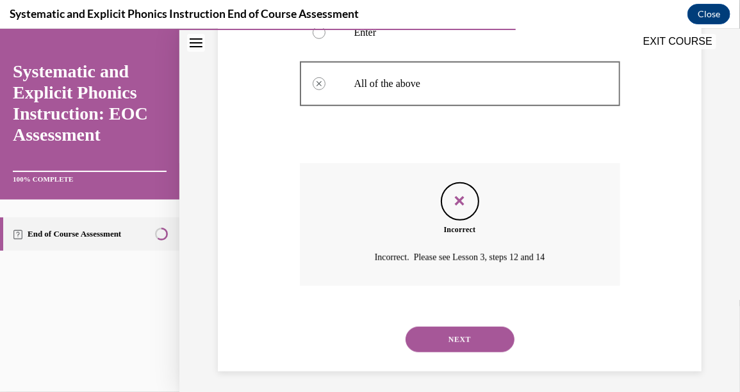
scroll to position [389, 0]
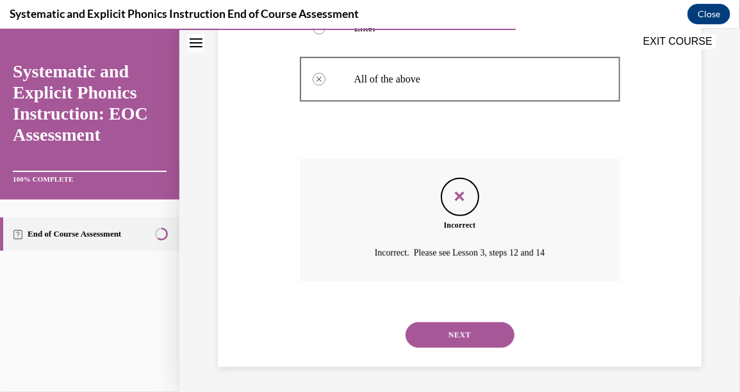
click at [470, 334] on button "NEXT" at bounding box center [459, 335] width 109 height 26
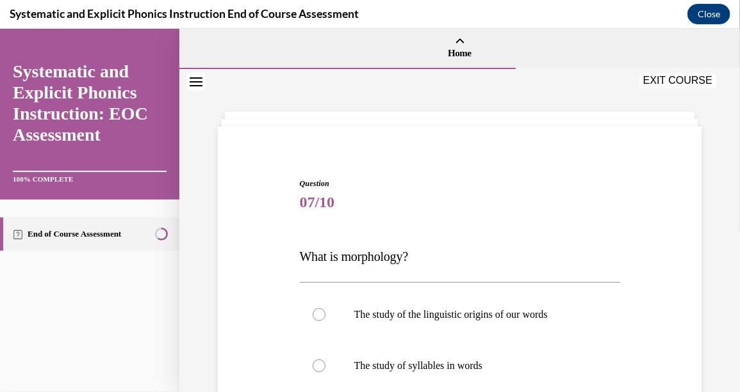
scroll to position [127, 0]
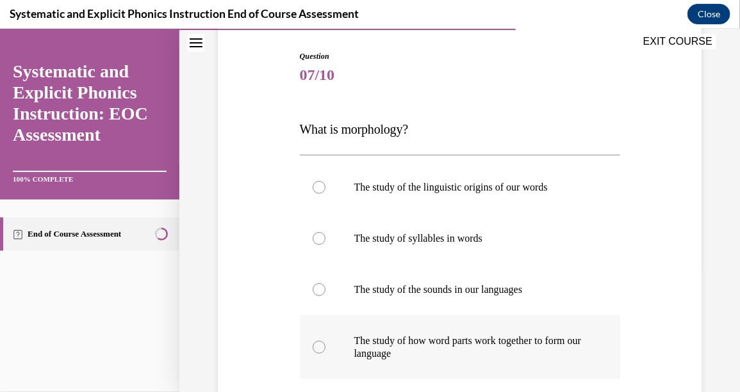
click at [324, 341] on div at bounding box center [460, 347] width 320 height 64
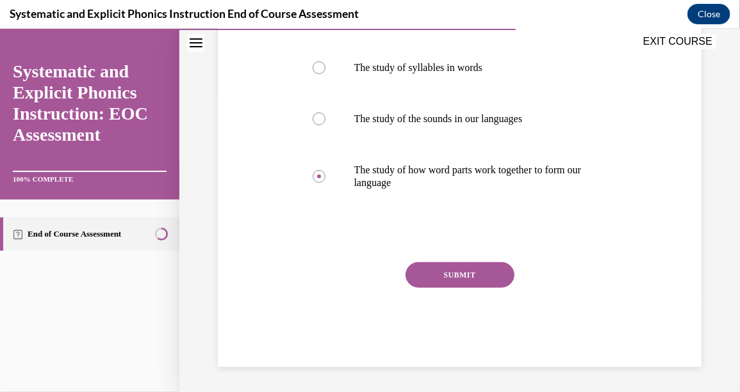
click at [444, 280] on button "SUBMIT" at bounding box center [459, 275] width 109 height 26
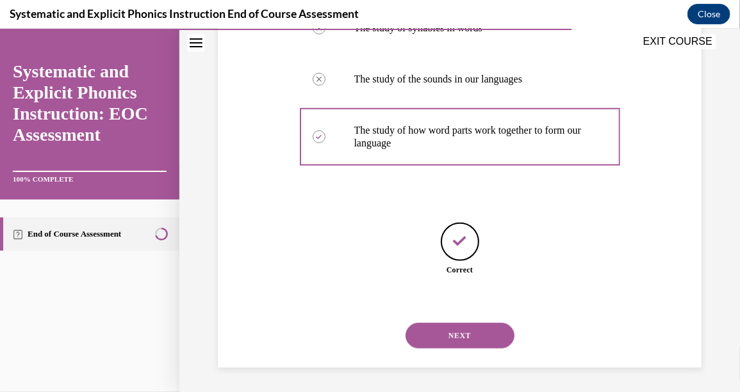
scroll to position [339, 0]
click at [461, 327] on button "NEXT" at bounding box center [459, 335] width 109 height 26
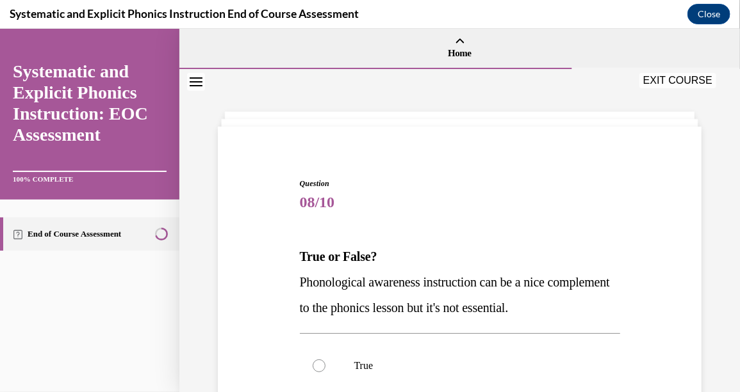
scroll to position [192, 0]
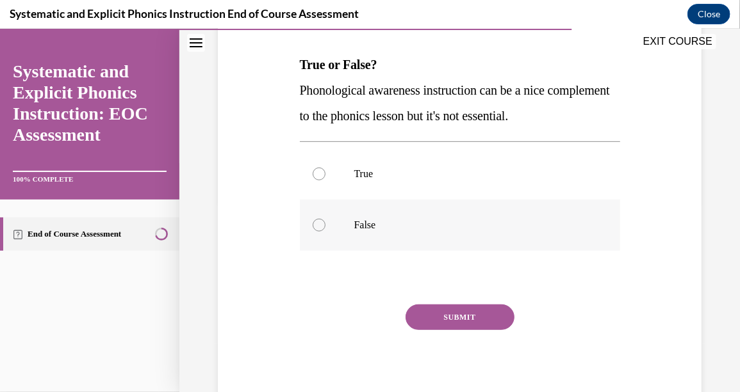
click at [318, 221] on div at bounding box center [318, 224] width 13 height 13
click at [432, 316] on button "SUBMIT" at bounding box center [459, 317] width 109 height 26
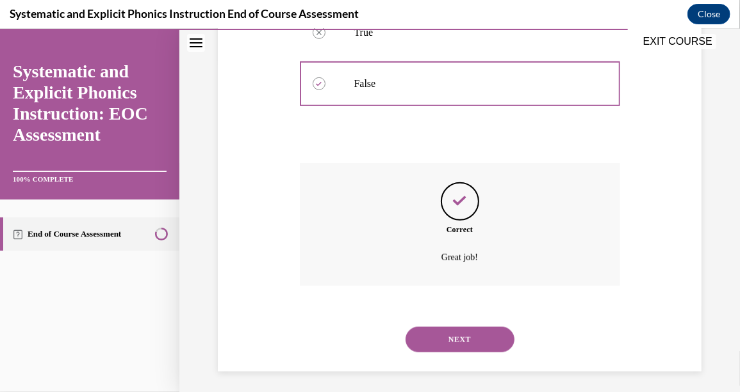
scroll to position [338, 0]
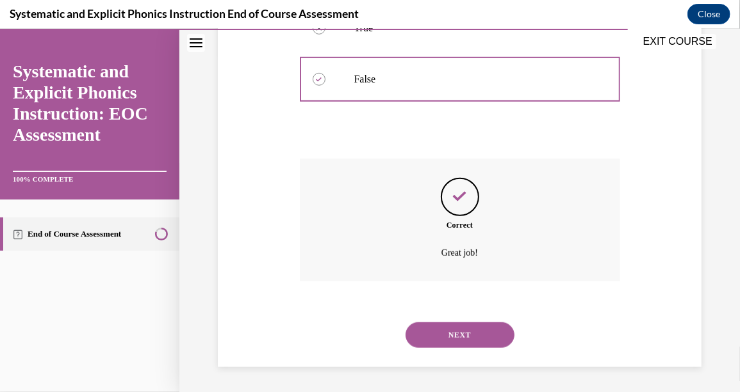
click at [494, 334] on button "NEXT" at bounding box center [459, 335] width 109 height 26
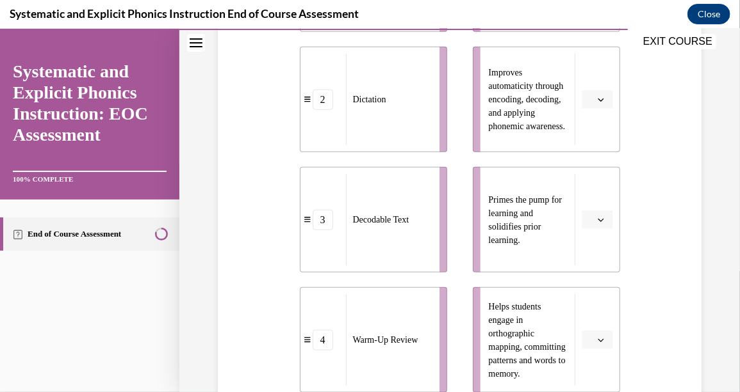
scroll to position [384, 0]
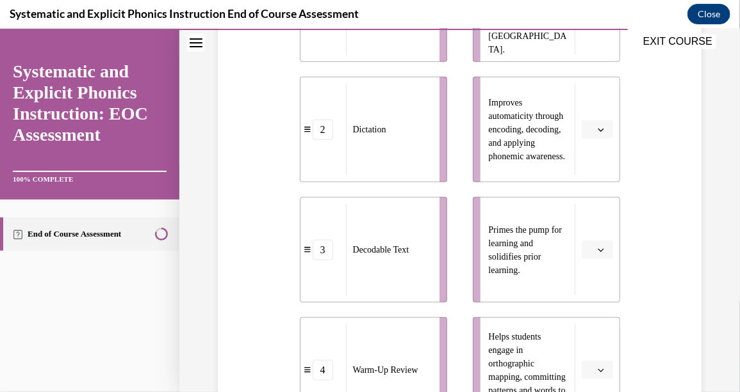
click at [596, 125] on span "button" at bounding box center [600, 129] width 9 height 9
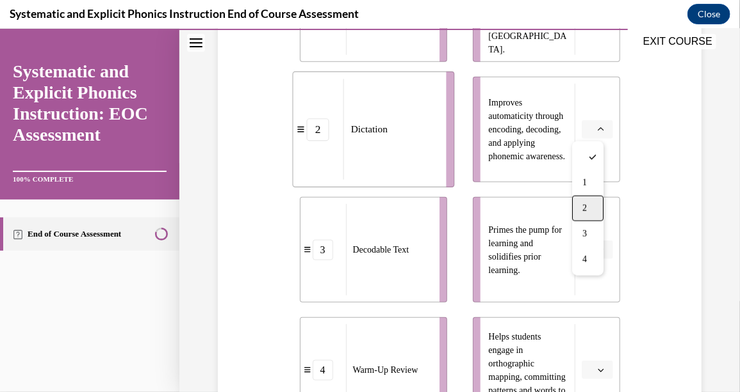
click at [590, 202] on div "2" at bounding box center [587, 208] width 31 height 26
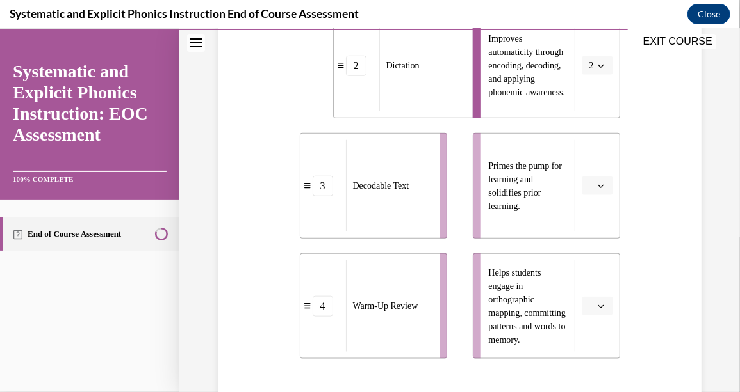
scroll to position [448, 0]
click at [596, 181] on span "button" at bounding box center [600, 185] width 9 height 9
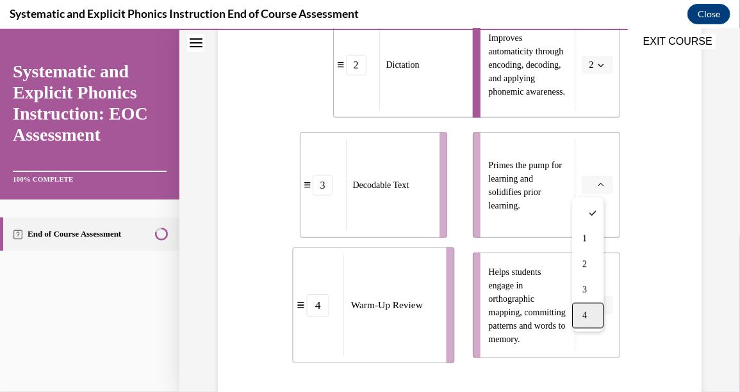
click at [588, 311] on div "4" at bounding box center [587, 315] width 31 height 26
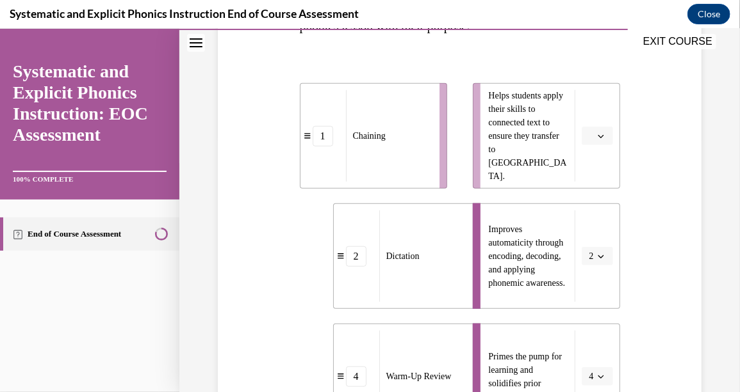
scroll to position [255, 0]
click at [596, 136] on span "button" at bounding box center [600, 137] width 9 height 9
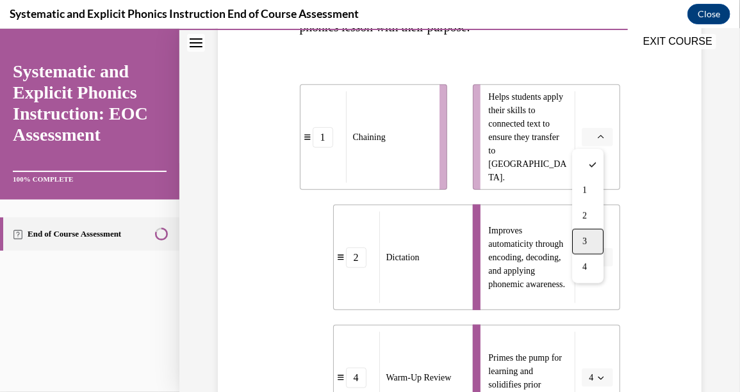
click at [594, 234] on div "3" at bounding box center [587, 242] width 31 height 26
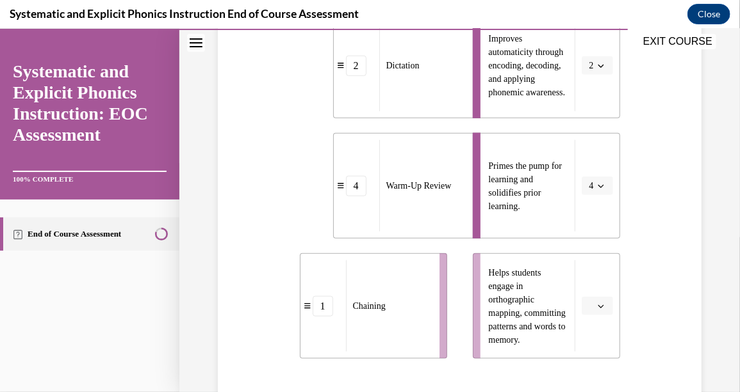
scroll to position [448, 0]
click at [597, 307] on icon "button" at bounding box center [600, 305] width 6 height 6
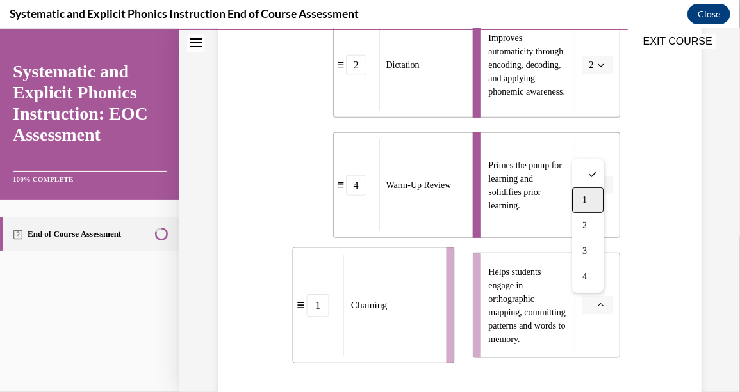
click at [590, 206] on div "1" at bounding box center [587, 200] width 31 height 26
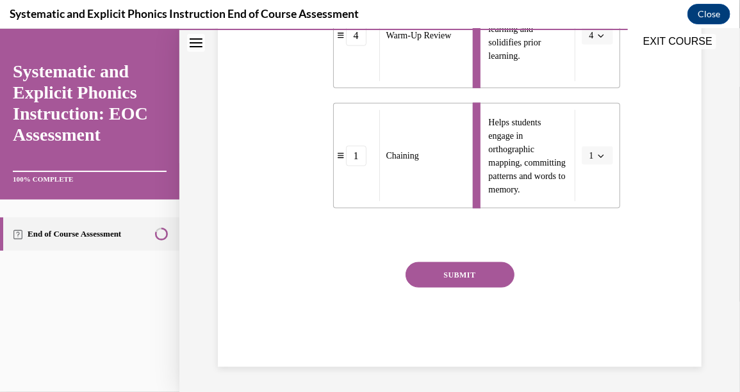
click at [477, 271] on button "SUBMIT" at bounding box center [459, 275] width 109 height 26
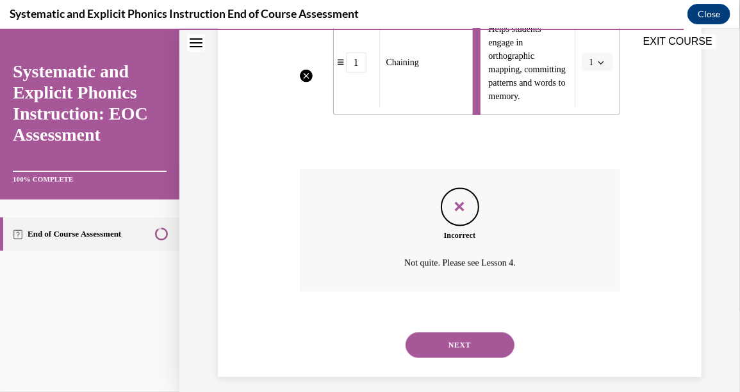
scroll to position [702, 0]
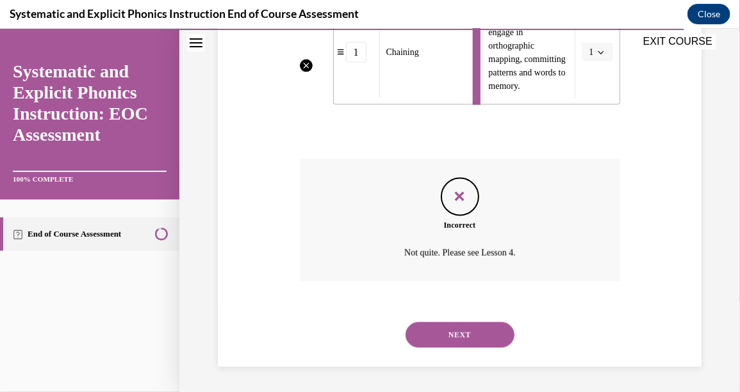
click at [487, 333] on button "NEXT" at bounding box center [459, 335] width 109 height 26
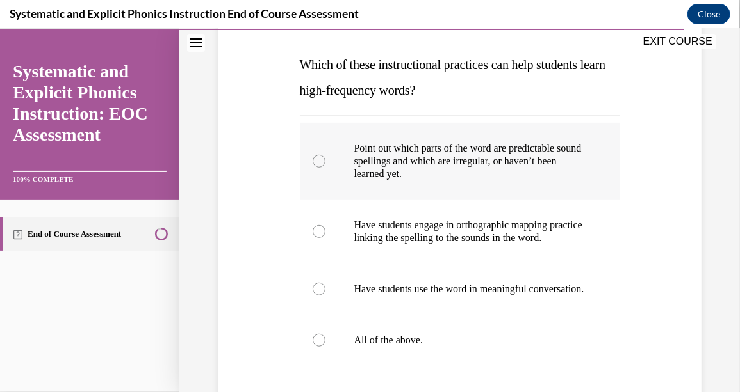
scroll to position [255, 0]
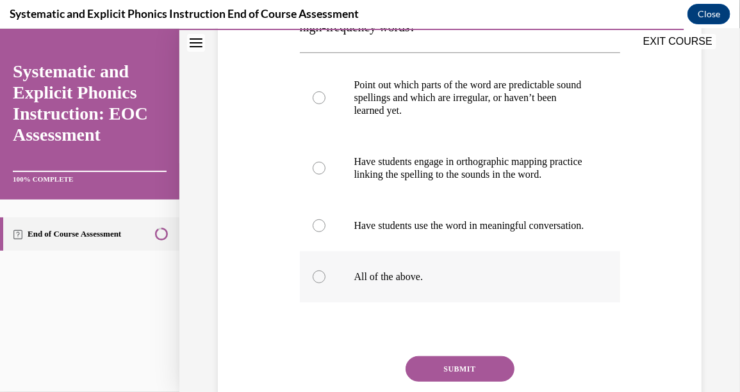
click at [311, 302] on div at bounding box center [460, 276] width 320 height 51
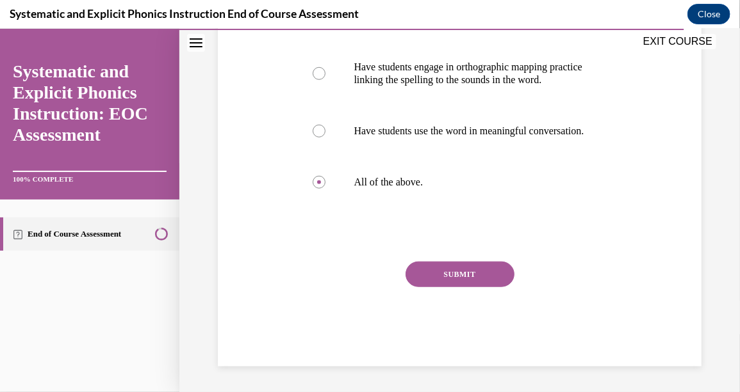
click at [467, 274] on button "SUBMIT" at bounding box center [459, 274] width 109 height 26
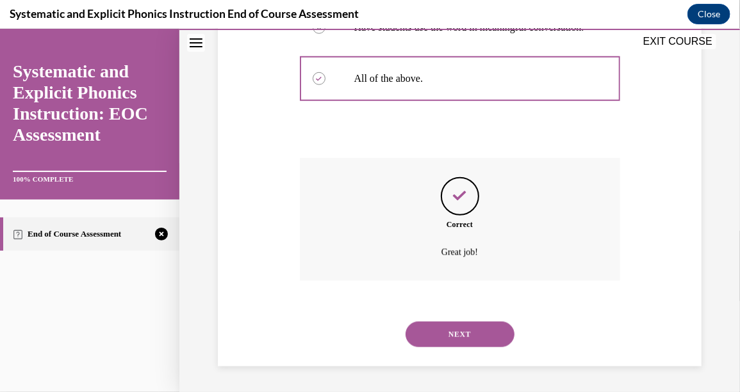
scroll to position [479, 0]
click at [464, 331] on button "NEXT" at bounding box center [459, 334] width 109 height 26
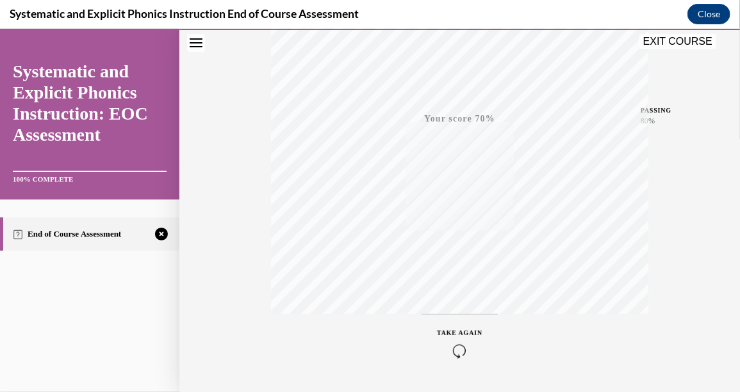
scroll to position [292, 0]
click at [449, 297] on span "TAKE AGAIN" at bounding box center [459, 296] width 45 height 7
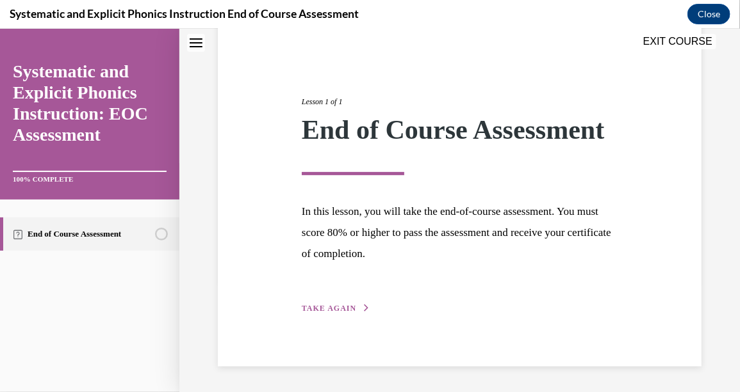
click at [340, 311] on span "TAKE AGAIN" at bounding box center [329, 307] width 54 height 9
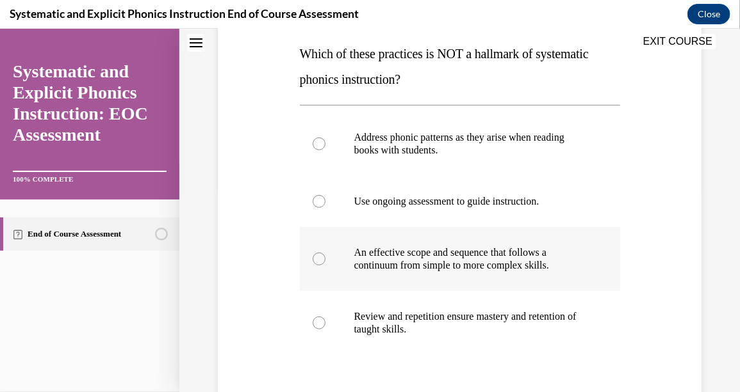
scroll to position [202, 0]
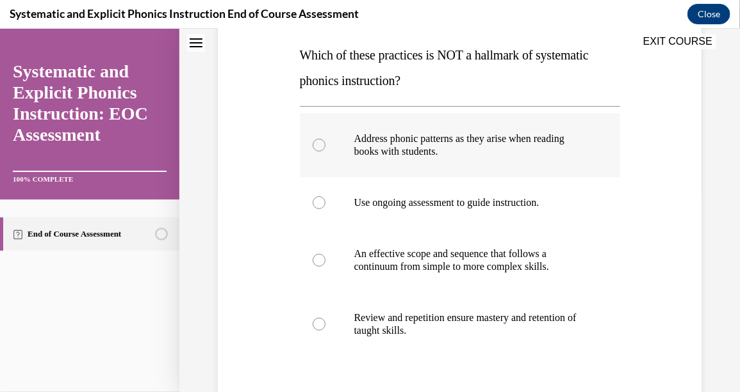
click at [316, 136] on div at bounding box center [460, 145] width 320 height 64
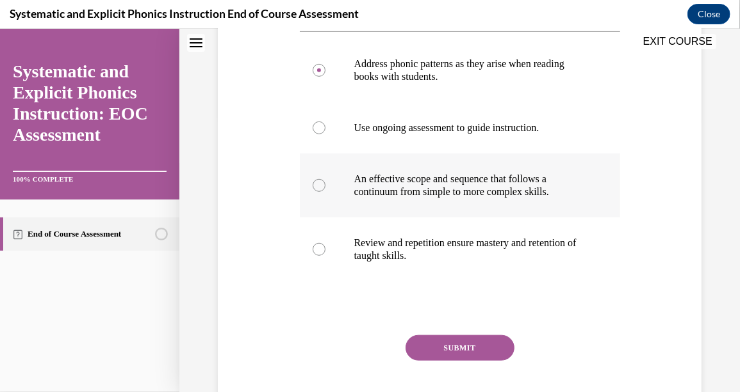
scroll to position [330, 0]
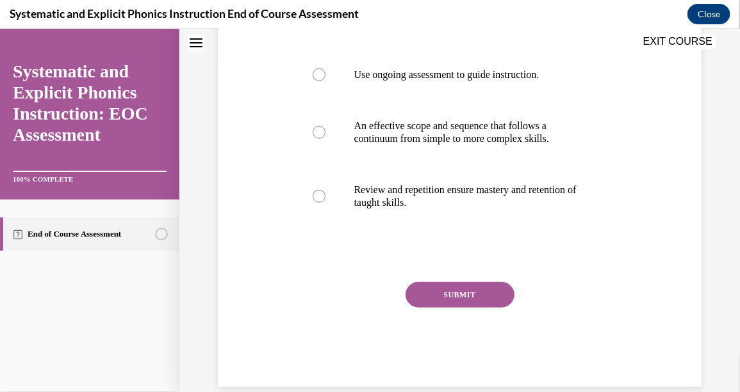
click at [474, 298] on button "SUBMIT" at bounding box center [459, 295] width 109 height 26
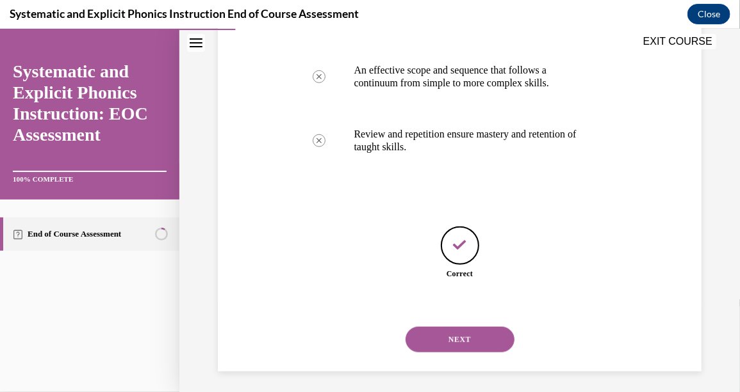
scroll to position [390, 0]
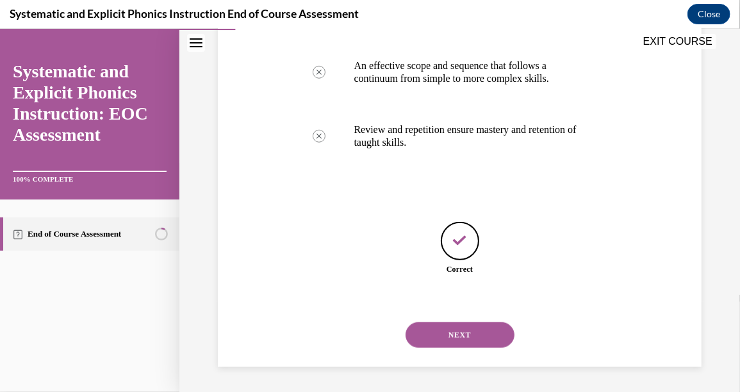
click at [485, 328] on button "NEXT" at bounding box center [459, 335] width 109 height 26
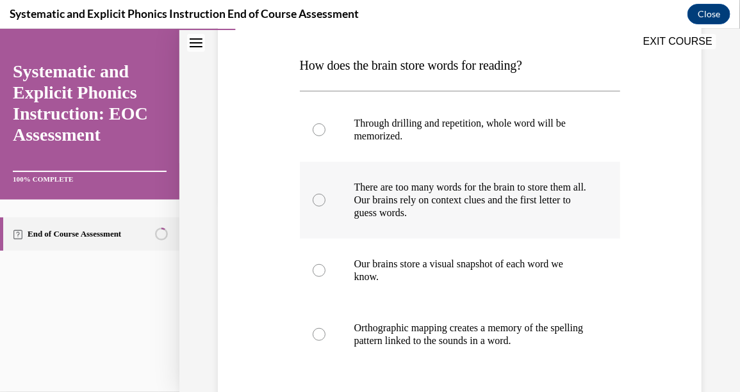
scroll to position [192, 0]
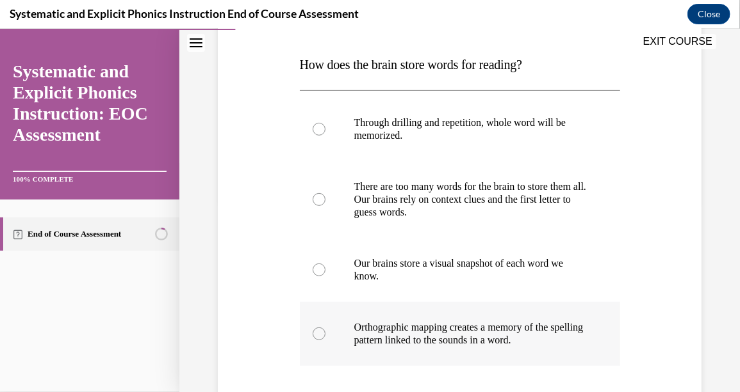
click at [313, 323] on div at bounding box center [460, 334] width 320 height 64
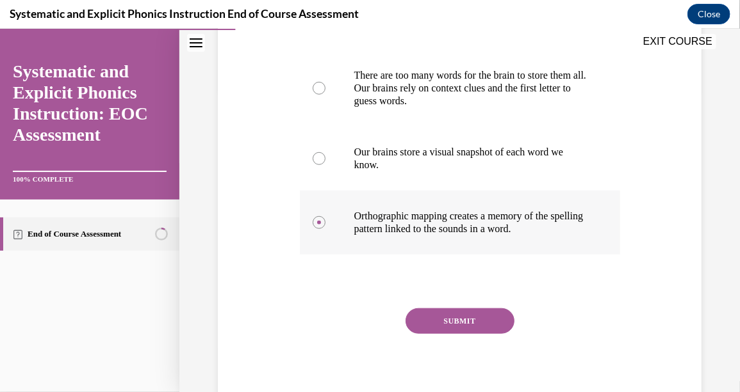
scroll to position [320, 0]
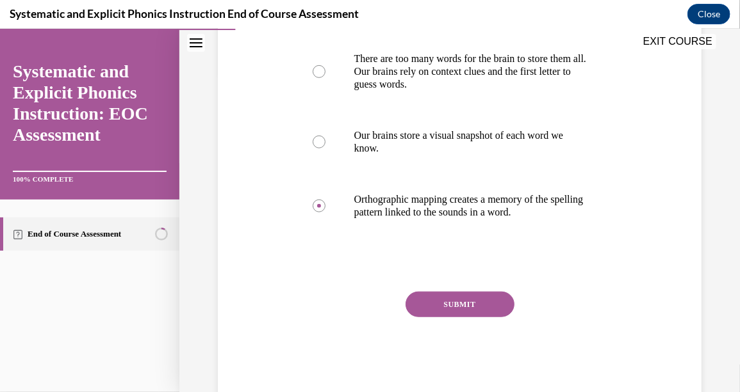
click at [484, 307] on button "SUBMIT" at bounding box center [459, 304] width 109 height 26
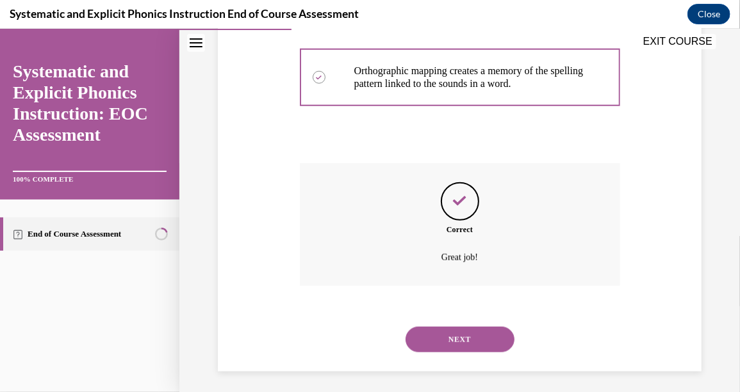
scroll to position [453, 0]
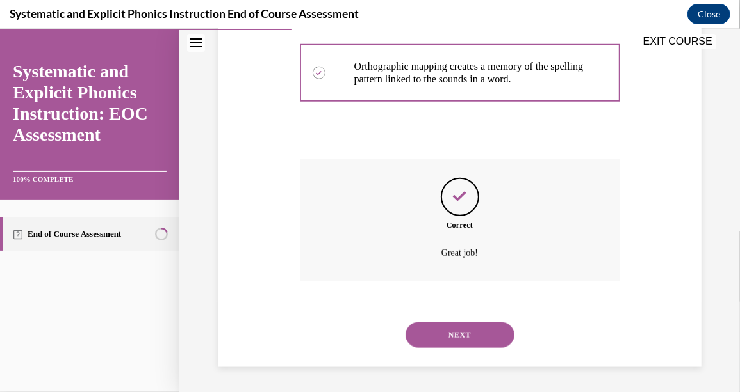
click at [472, 328] on button "NEXT" at bounding box center [459, 335] width 109 height 26
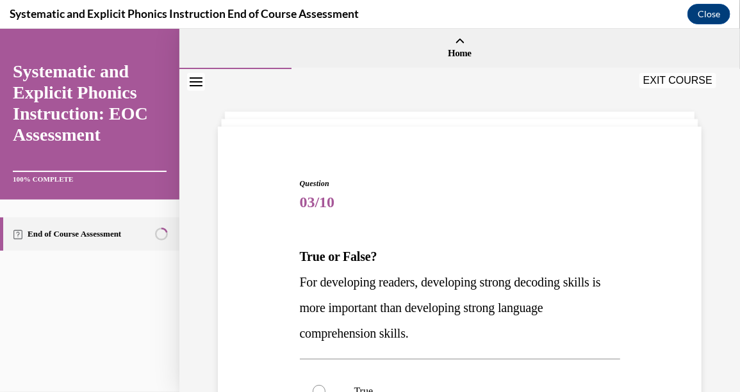
scroll to position [127, 0]
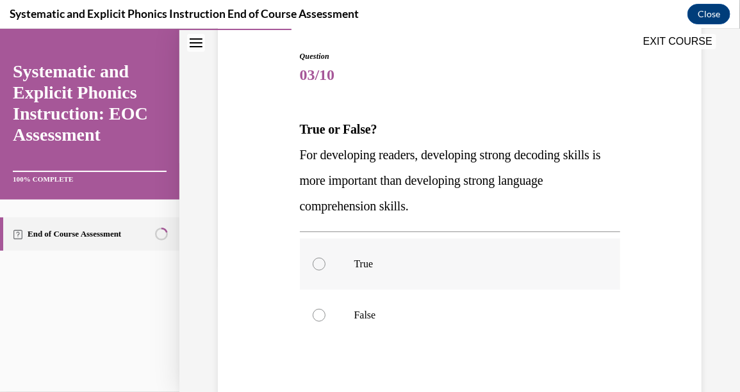
click at [316, 259] on div at bounding box center [318, 263] width 13 height 13
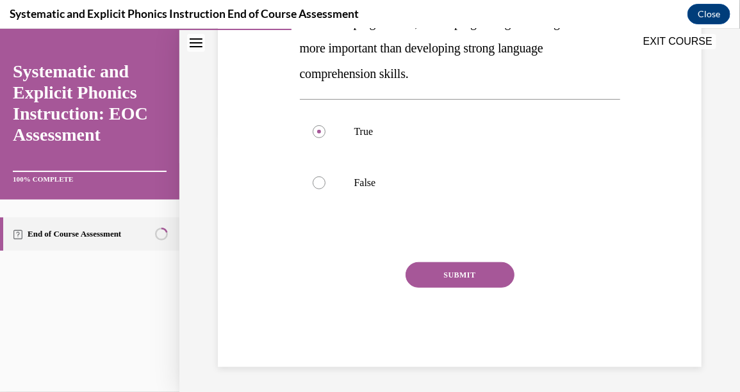
click at [475, 275] on button "SUBMIT" at bounding box center [459, 275] width 109 height 26
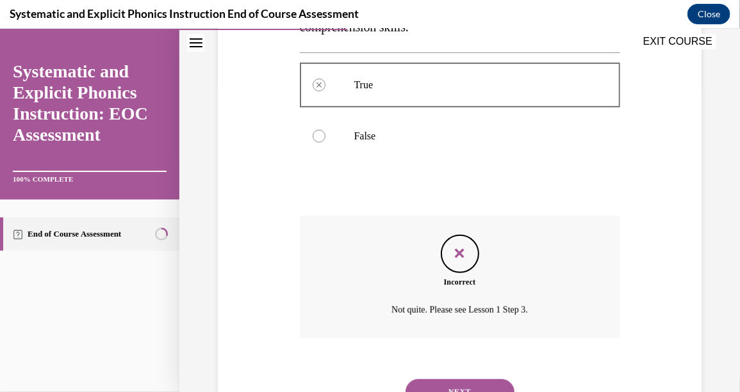
scroll to position [364, 0]
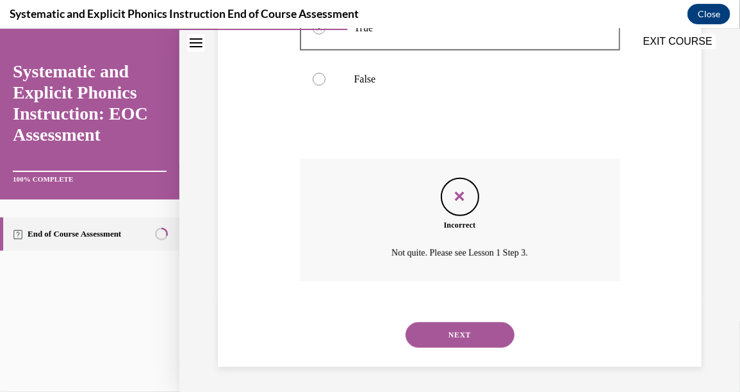
click at [471, 336] on button "NEXT" at bounding box center [459, 335] width 109 height 26
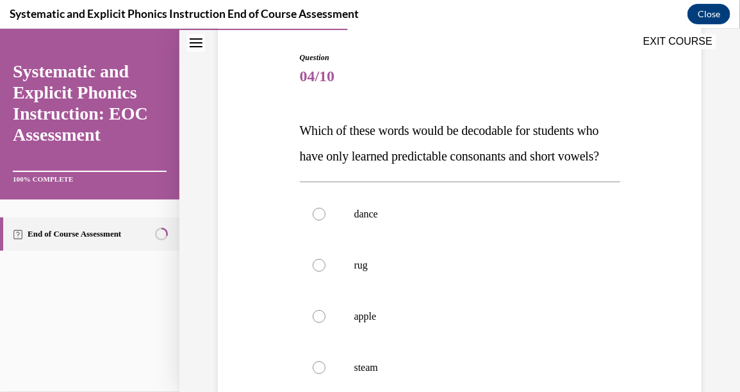
scroll to position [127, 0]
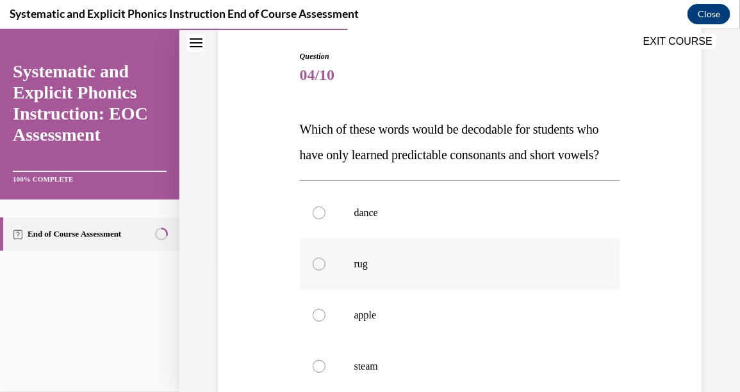
click at [319, 270] on div at bounding box center [318, 263] width 13 height 13
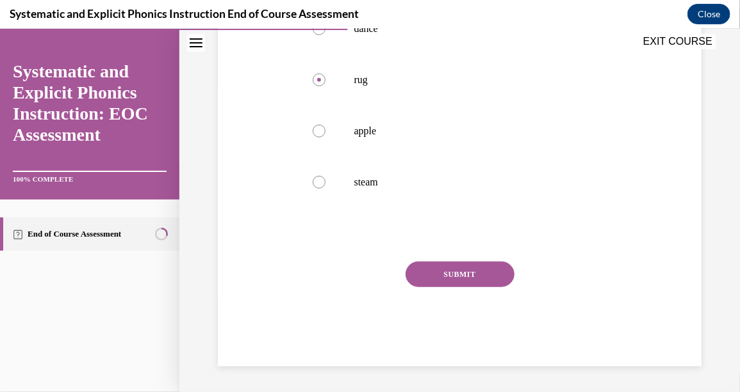
click at [455, 287] on button "SUBMIT" at bounding box center [459, 274] width 109 height 26
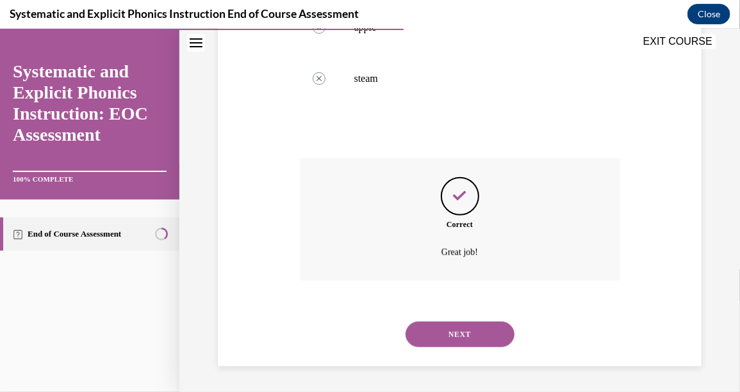
scroll to position [441, 0]
click at [489, 341] on button "NEXT" at bounding box center [459, 334] width 109 height 26
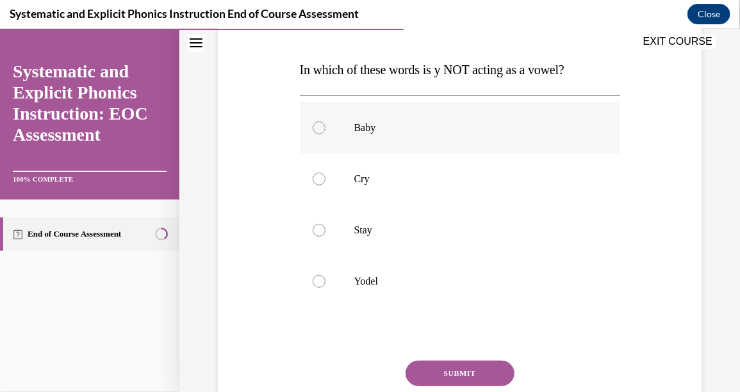
scroll to position [192, 0]
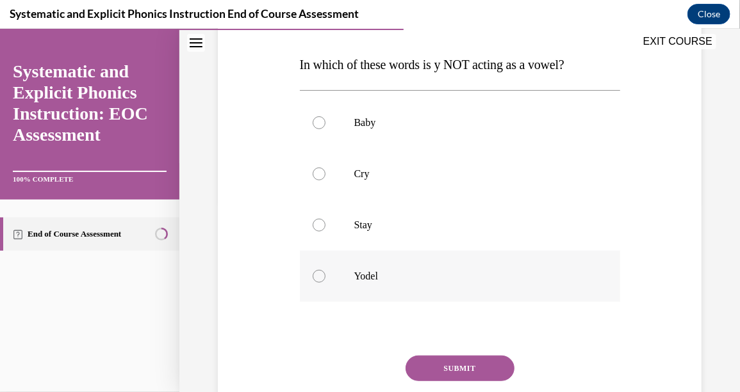
click at [327, 273] on div at bounding box center [460, 275] width 320 height 51
click at [474, 378] on button "SUBMIT" at bounding box center [459, 368] width 109 height 26
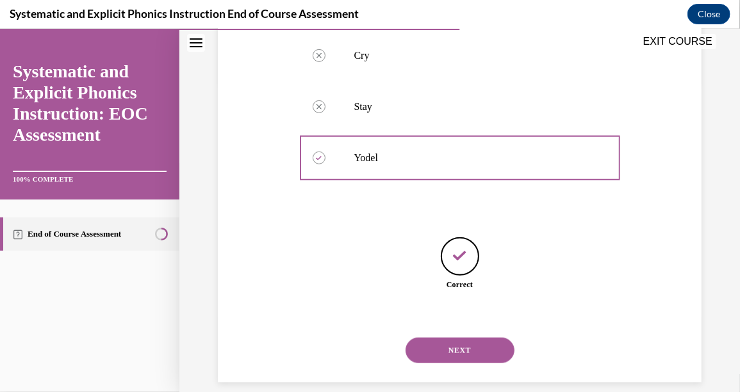
scroll to position [326, 0]
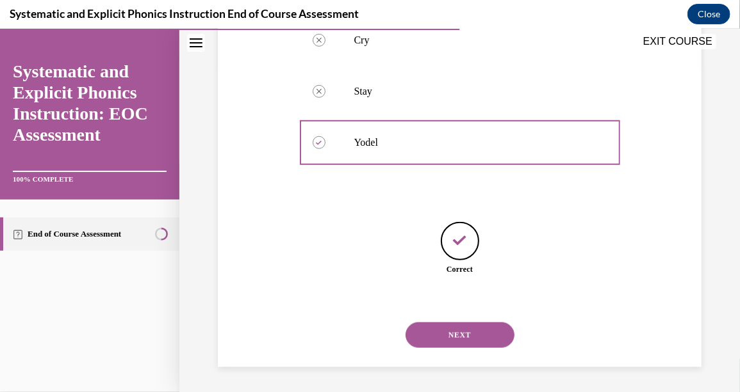
click at [452, 310] on div "NEXT" at bounding box center [460, 334] width 320 height 51
click at [446, 329] on button "NEXT" at bounding box center [459, 335] width 109 height 26
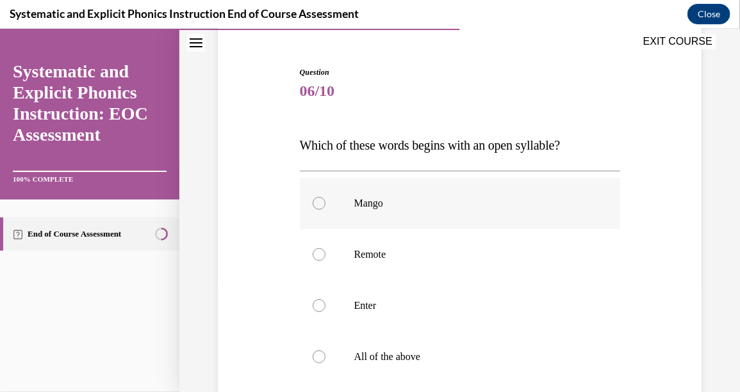
scroll to position [127, 0]
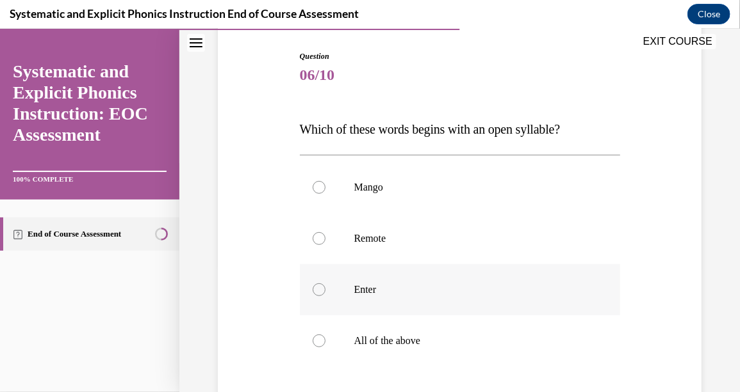
click at [327, 284] on div at bounding box center [460, 289] width 320 height 51
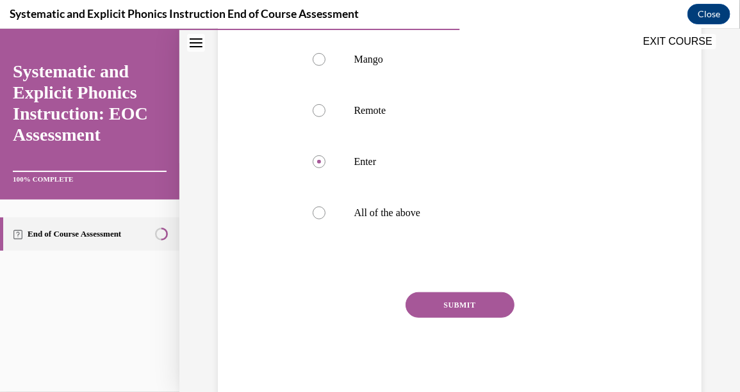
click at [441, 302] on button "SUBMIT" at bounding box center [459, 305] width 109 height 26
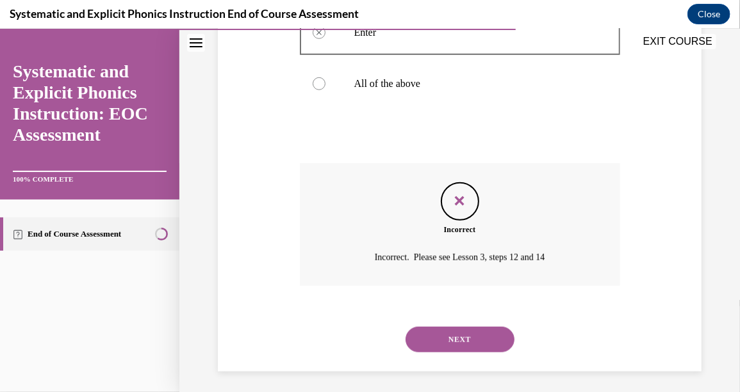
scroll to position [389, 0]
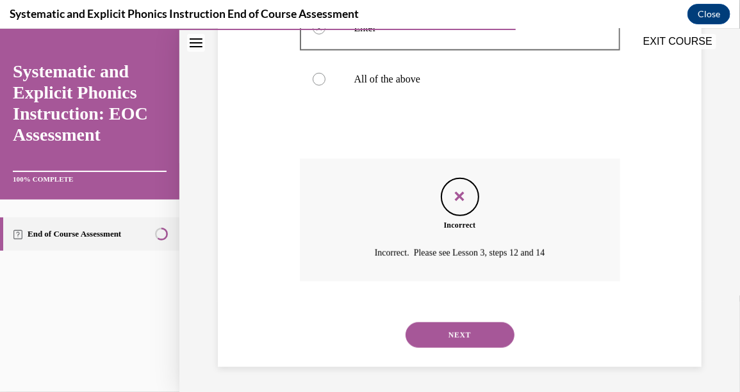
click at [486, 323] on button "NEXT" at bounding box center [459, 335] width 109 height 26
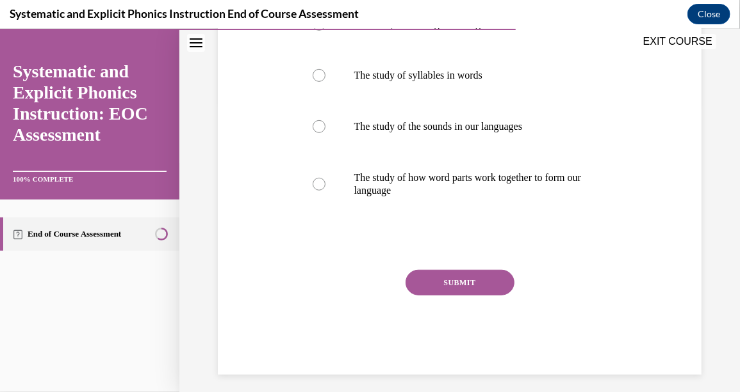
scroll to position [298, 0]
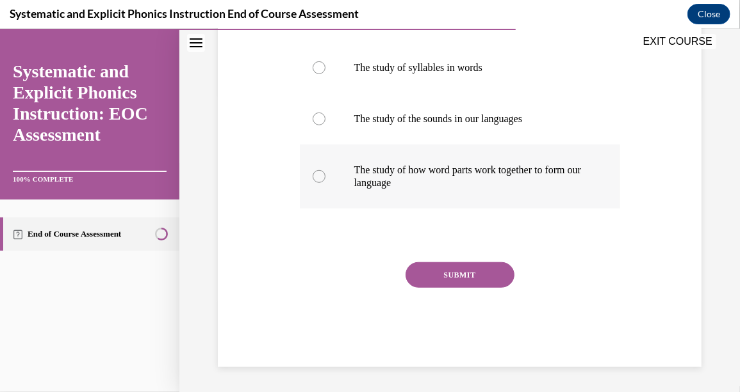
click at [324, 169] on div at bounding box center [460, 176] width 320 height 64
click at [448, 271] on button "SUBMIT" at bounding box center [459, 275] width 109 height 26
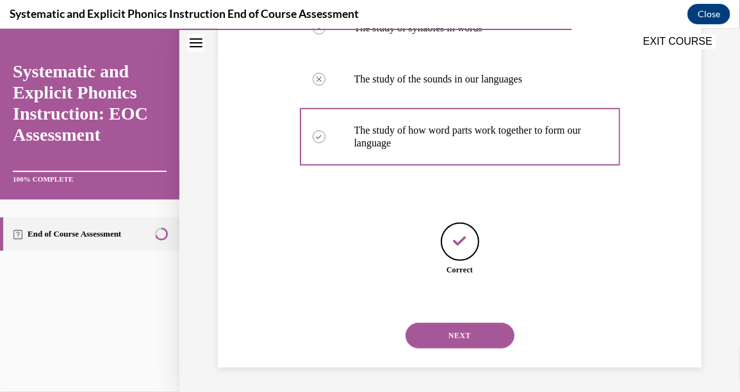
scroll to position [339, 0]
click at [474, 323] on button "NEXT" at bounding box center [459, 335] width 109 height 26
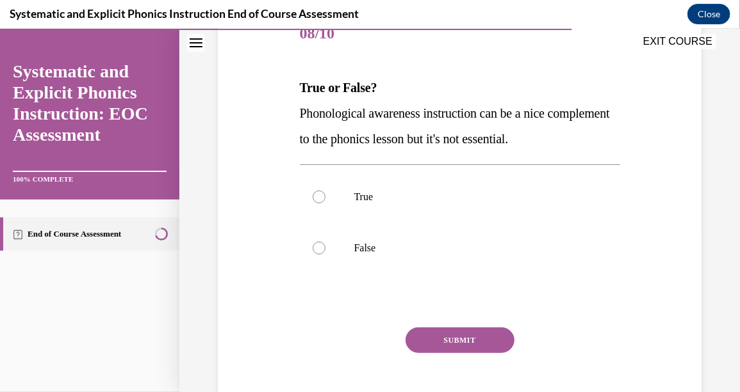
scroll to position [192, 0]
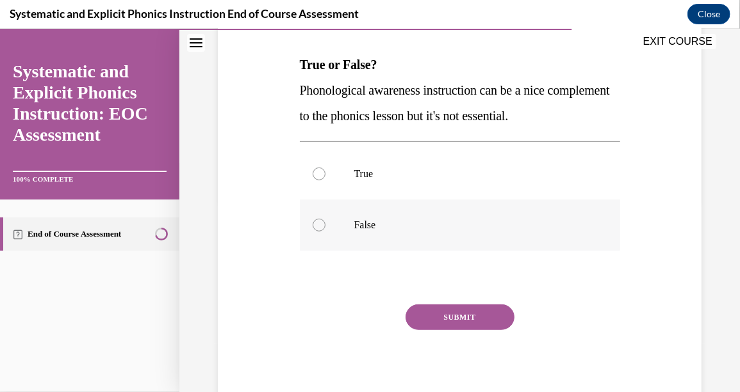
click at [314, 218] on div at bounding box center [318, 224] width 13 height 13
click at [449, 320] on button "SUBMIT" at bounding box center [459, 317] width 109 height 26
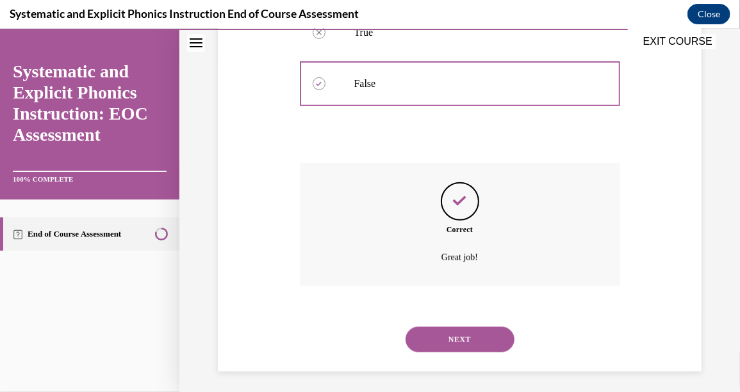
scroll to position [338, 0]
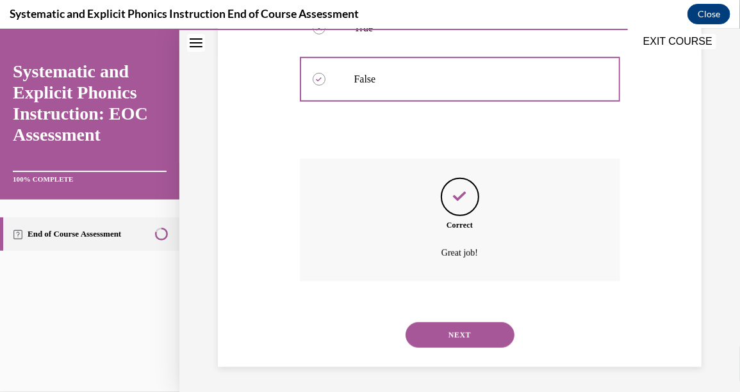
click at [469, 330] on button "NEXT" at bounding box center [459, 335] width 109 height 26
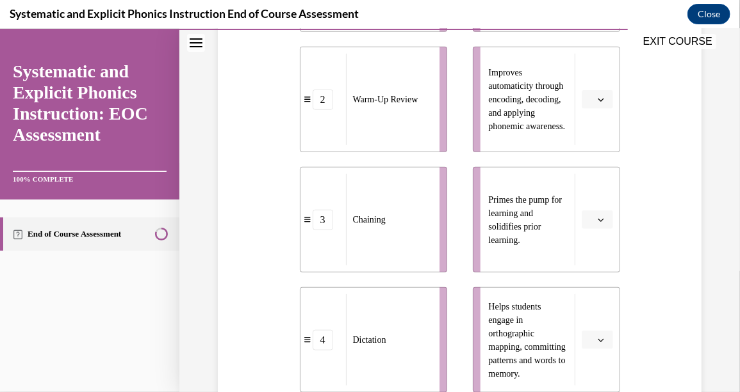
scroll to position [438, 0]
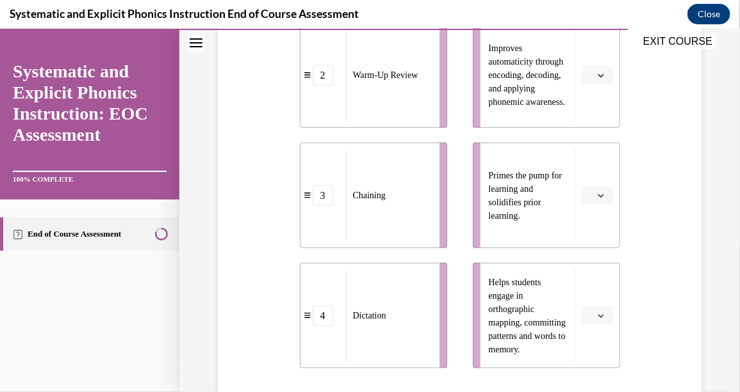
click at [597, 194] on icon "button" at bounding box center [600, 195] width 6 height 3
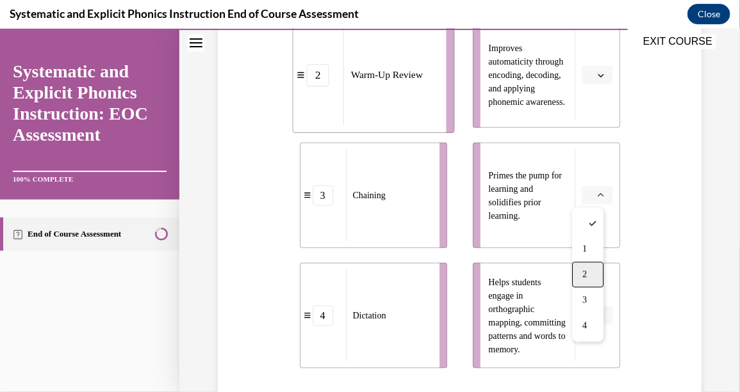
click at [582, 263] on div "2" at bounding box center [587, 275] width 31 height 26
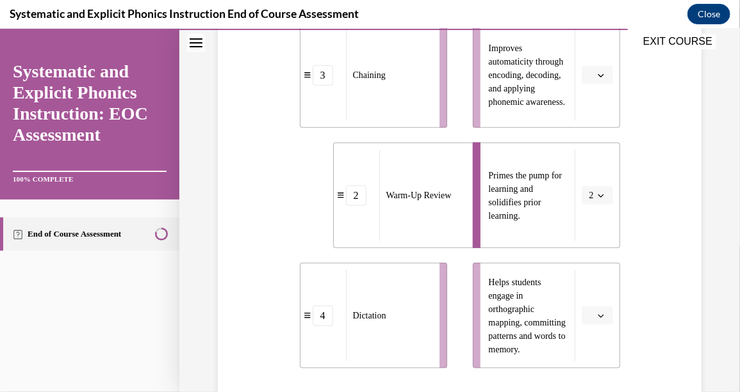
click at [597, 318] on icon "button" at bounding box center [600, 315] width 6 height 6
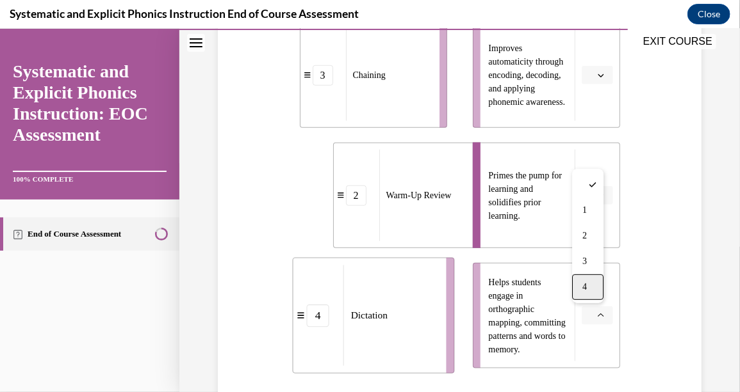
click at [587, 294] on div "4" at bounding box center [587, 287] width 31 height 26
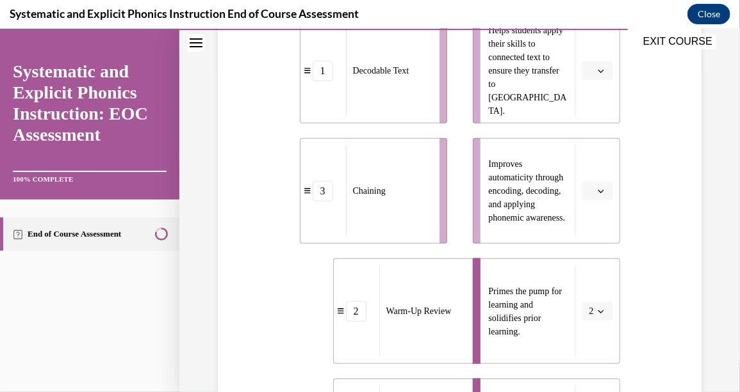
scroll to position [310, 0]
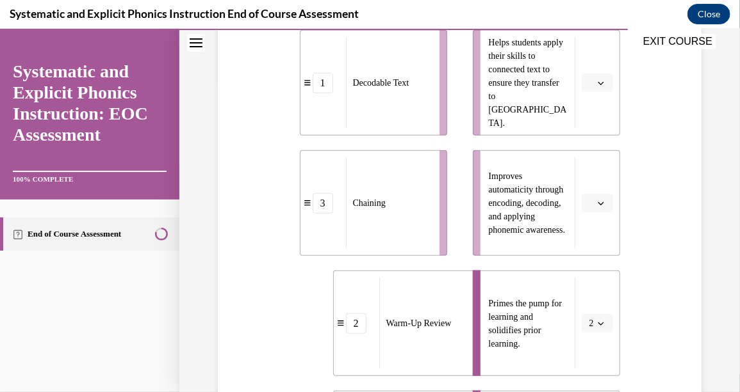
click at [597, 83] on icon "button" at bounding box center [600, 82] width 6 height 6
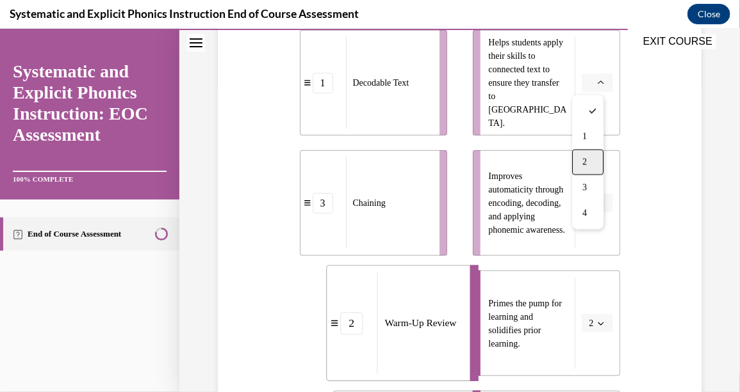
click at [585, 155] on div "2" at bounding box center [587, 162] width 31 height 26
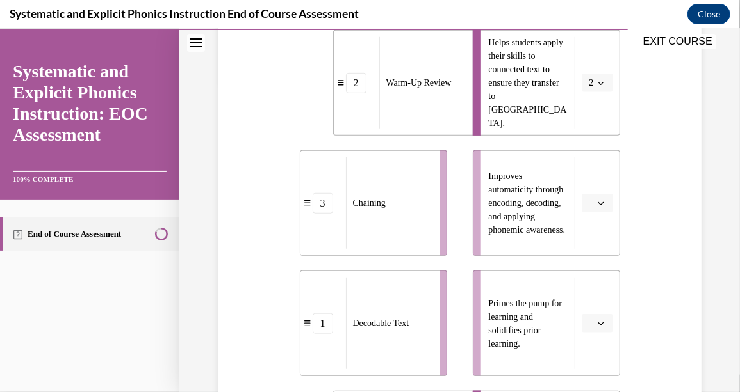
click at [597, 200] on icon "button" at bounding box center [600, 203] width 6 height 6
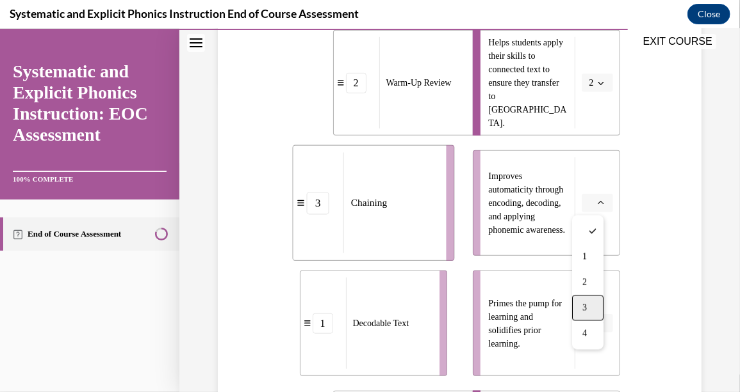
click at [583, 295] on div "3" at bounding box center [587, 308] width 31 height 26
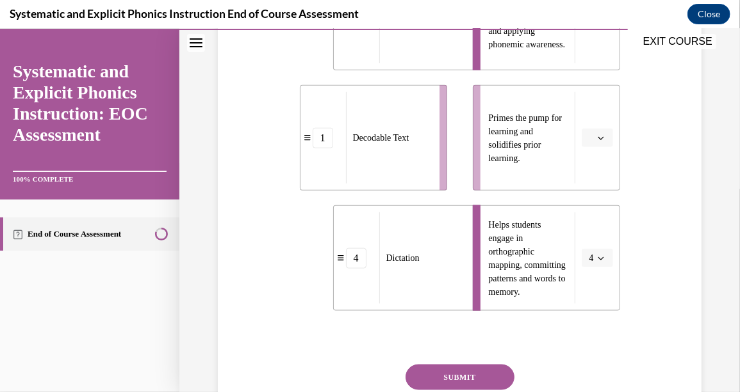
scroll to position [502, 0]
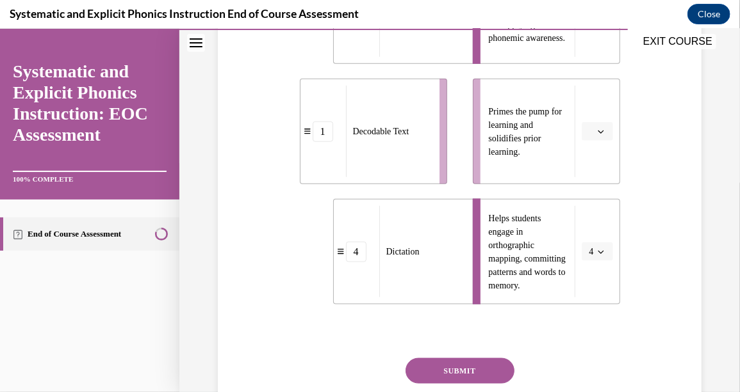
click at [598, 131] on button "button" at bounding box center [596, 131] width 31 height 19
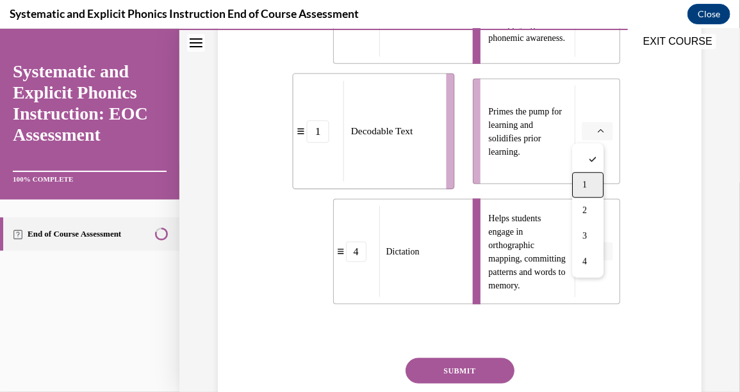
click at [593, 187] on div "1" at bounding box center [587, 185] width 31 height 26
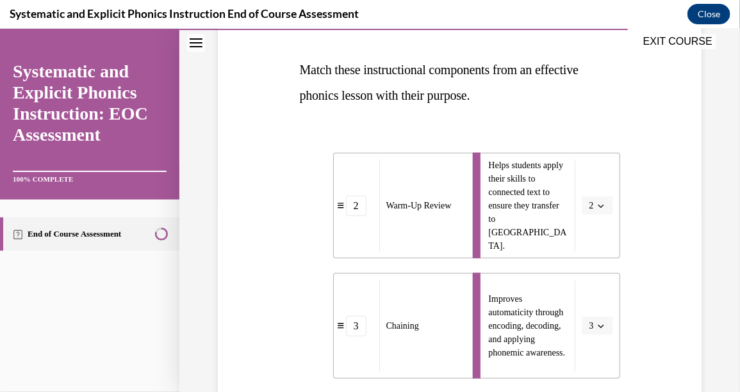
scroll to position [310, 0]
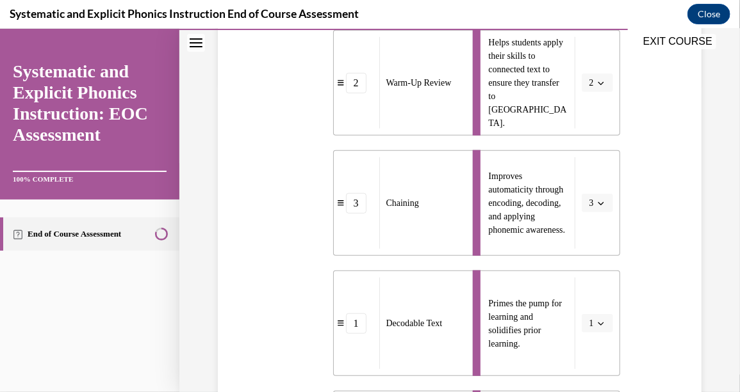
click at [597, 79] on span "button" at bounding box center [600, 82] width 9 height 9
click at [597, 322] on button "1" at bounding box center [596, 323] width 31 height 19
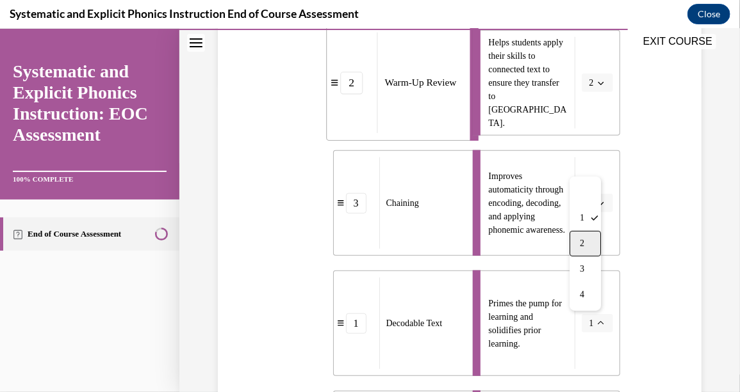
click at [599, 241] on div "2" at bounding box center [584, 244] width 31 height 26
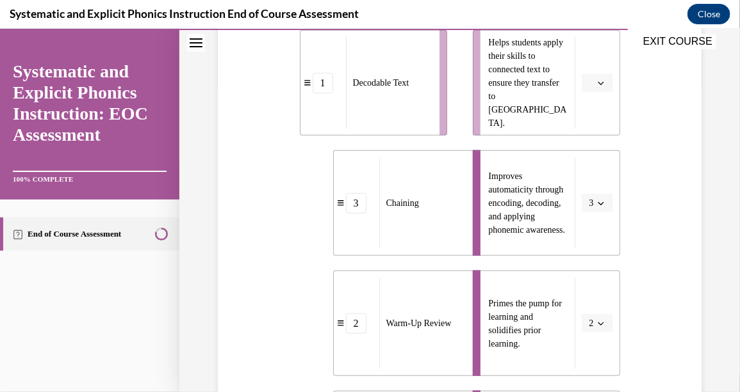
click at [597, 83] on icon "button" at bounding box center [600, 82] width 6 height 6
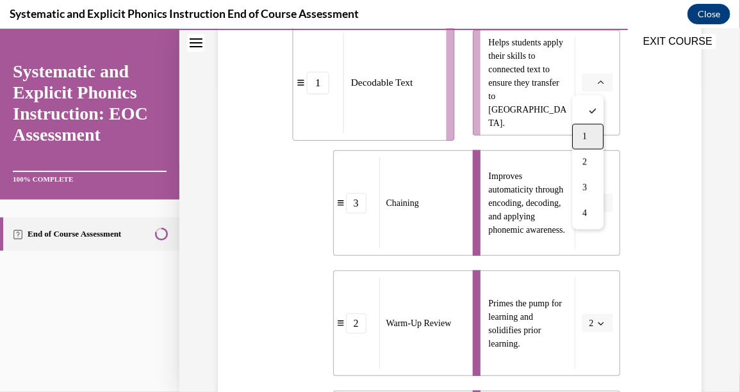
click at [591, 125] on div "1" at bounding box center [587, 137] width 31 height 26
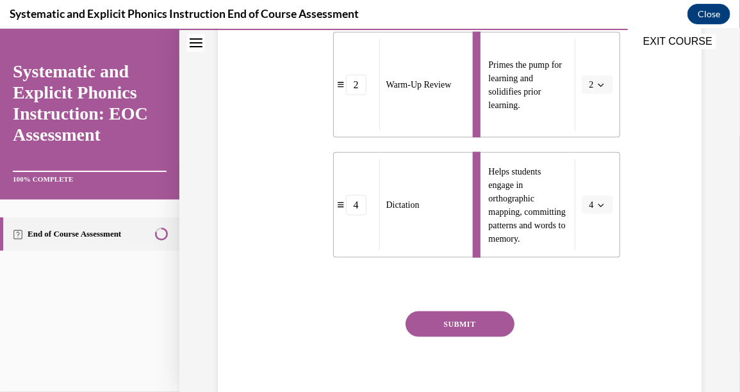
scroll to position [566, 0]
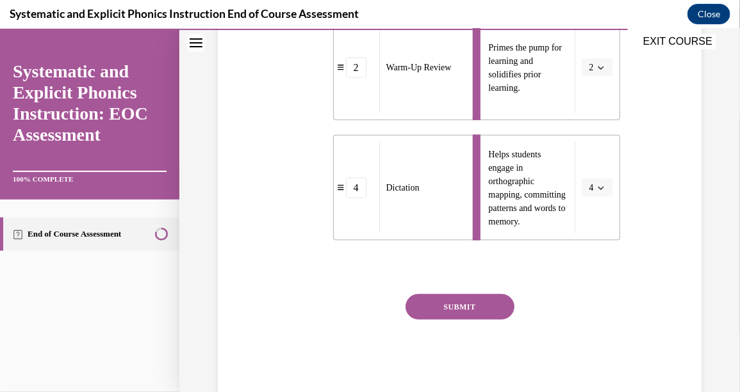
click at [490, 310] on button "SUBMIT" at bounding box center [459, 307] width 109 height 26
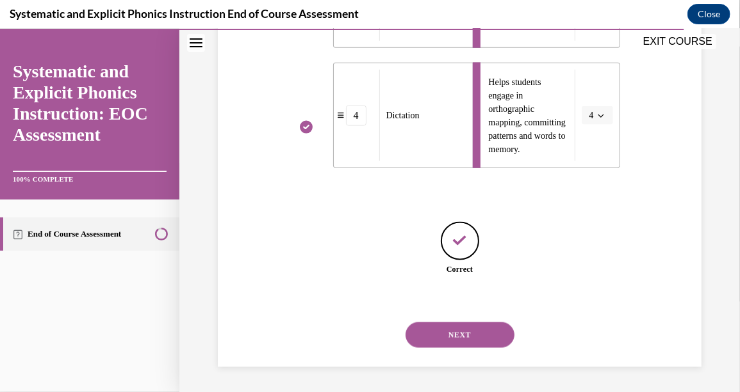
scroll to position [638, 0]
click at [478, 335] on button "NEXT" at bounding box center [459, 335] width 109 height 26
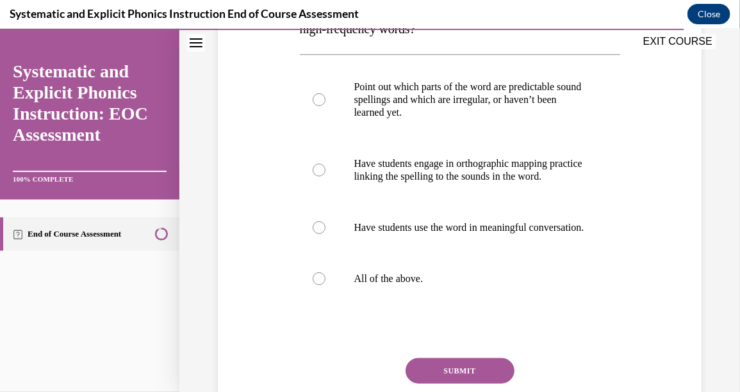
scroll to position [255, 0]
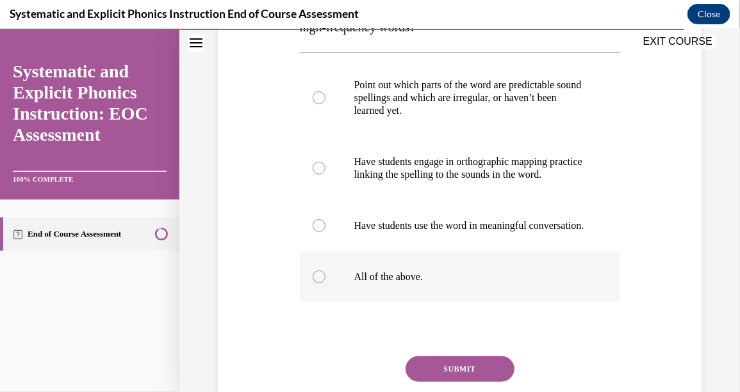
click at [320, 283] on div at bounding box center [318, 276] width 13 height 13
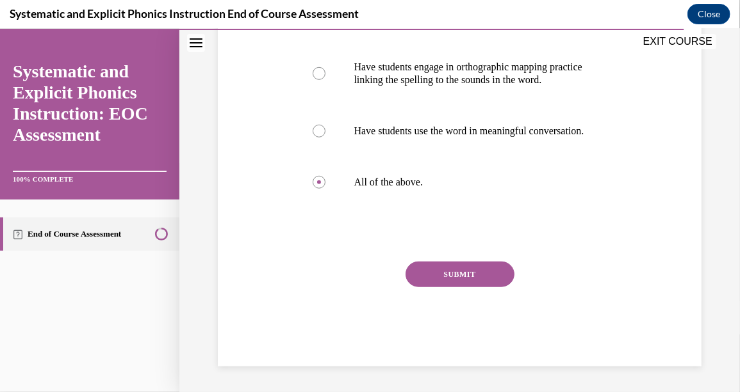
click at [487, 277] on button "SUBMIT" at bounding box center [459, 274] width 109 height 26
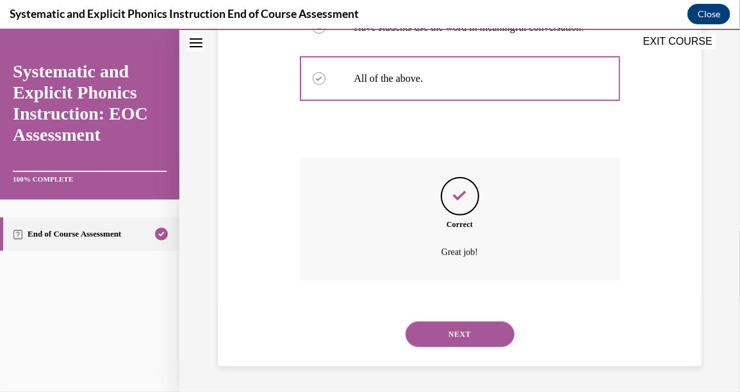
scroll to position [479, 0]
click at [479, 337] on button "NEXT" at bounding box center [459, 334] width 109 height 26
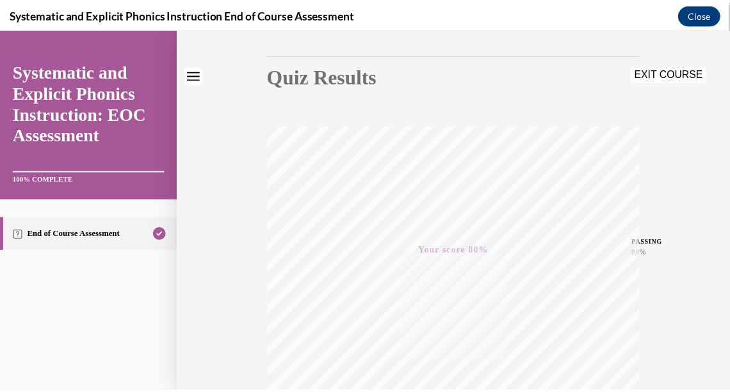
scroll to position [0, 0]
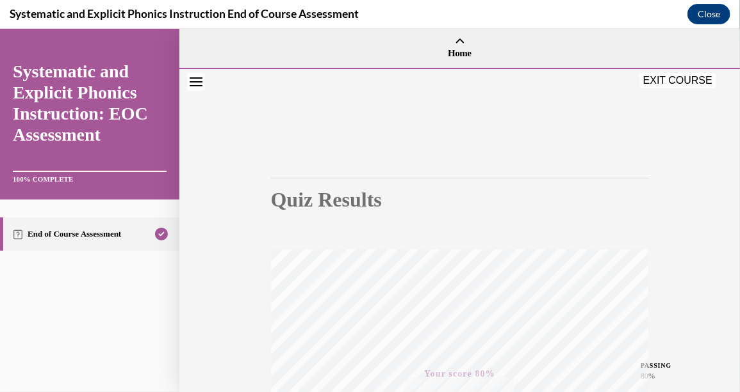
click at [681, 81] on button "EXIT COURSE" at bounding box center [677, 79] width 77 height 15
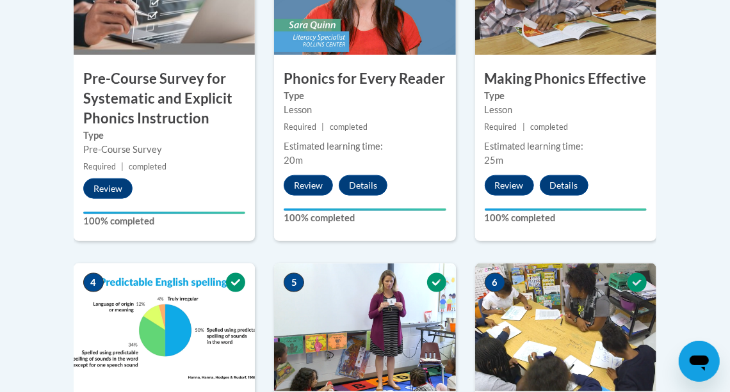
scroll to position [512, 0]
